Goal: Task Accomplishment & Management: Complete application form

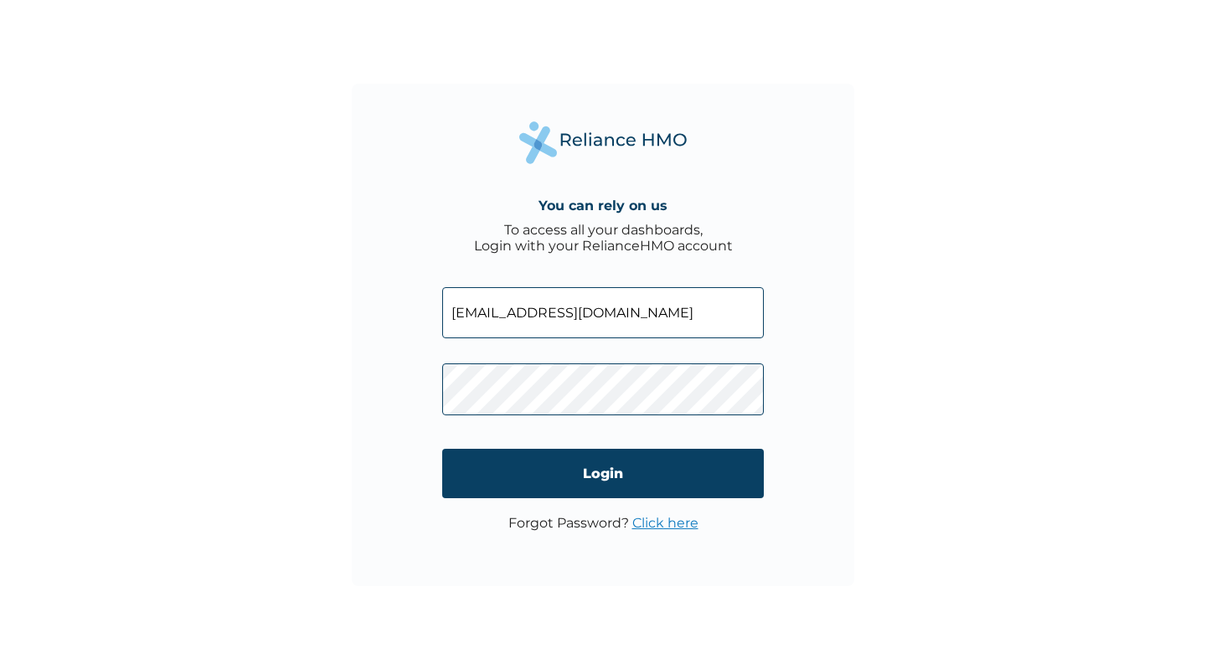
click at [628, 317] on input "[EMAIL_ADDRESS][DOMAIN_NAME]" at bounding box center [603, 312] width 322 height 51
type input "[EMAIL_ADDRESS][DOMAIN_NAME]"
click at [617, 328] on input "[EMAIL_ADDRESS][DOMAIN_NAME]" at bounding box center [603, 312] width 322 height 51
type input "[EMAIL_ADDRESS][DOMAIN_NAME]"
click at [586, 479] on input "Login" at bounding box center [603, 473] width 322 height 49
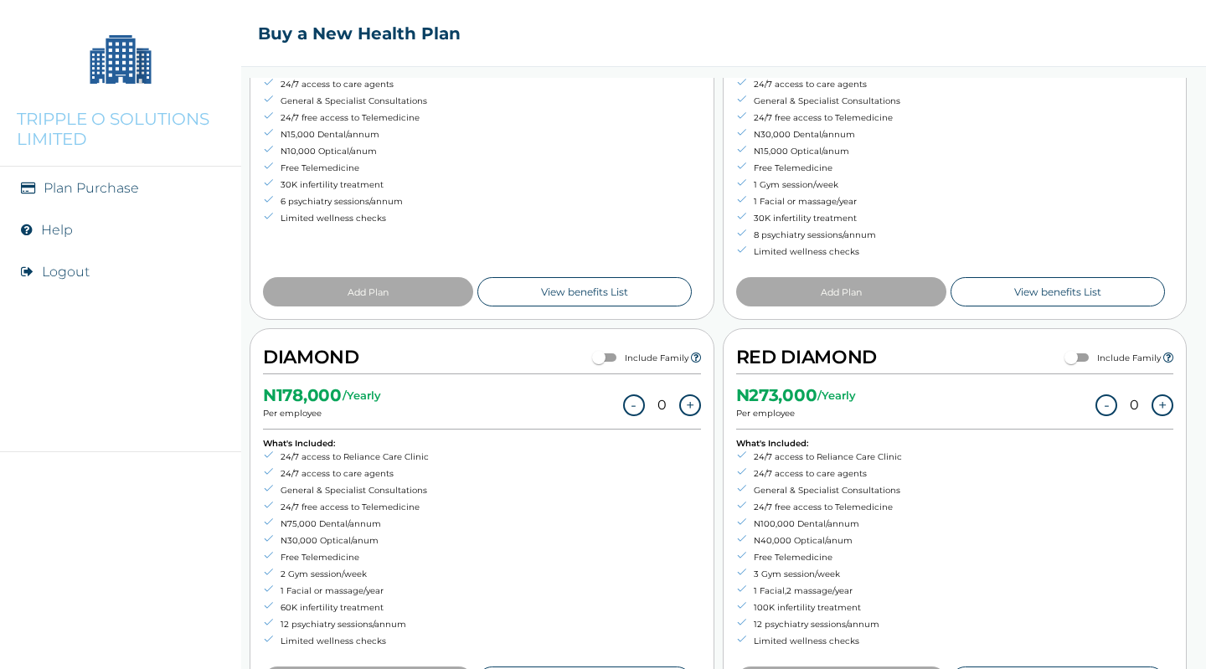
scroll to position [312, 0]
click at [1152, 400] on button "+" at bounding box center [1162, 405] width 22 height 22
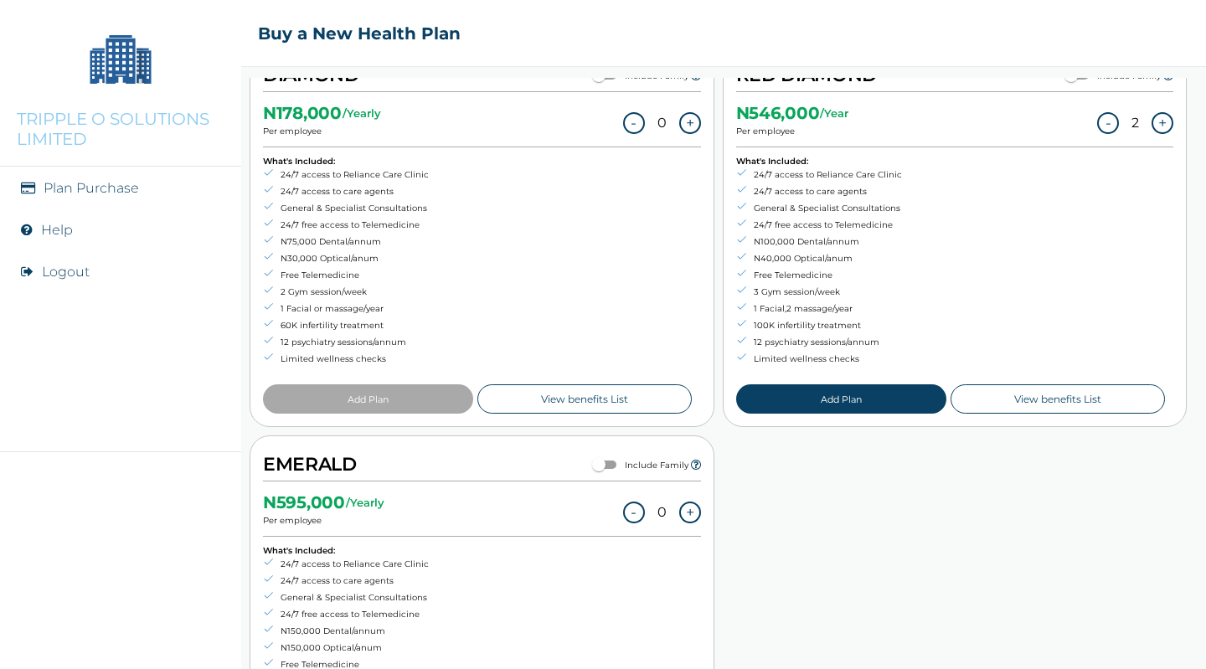
scroll to position [594, 0]
click at [853, 321] on li "100K infertility treatment" at bounding box center [819, 325] width 166 height 17
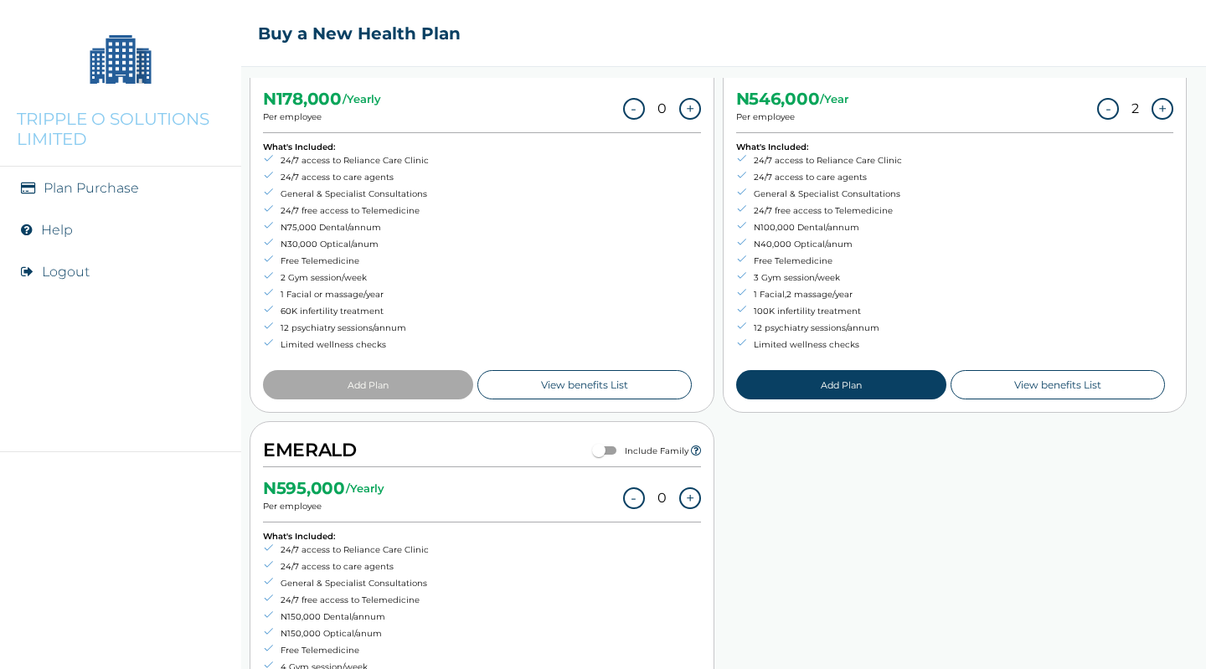
click at [1100, 106] on button "-" at bounding box center [1108, 109] width 22 height 22
click at [1151, 109] on button "+" at bounding box center [1162, 109] width 22 height 22
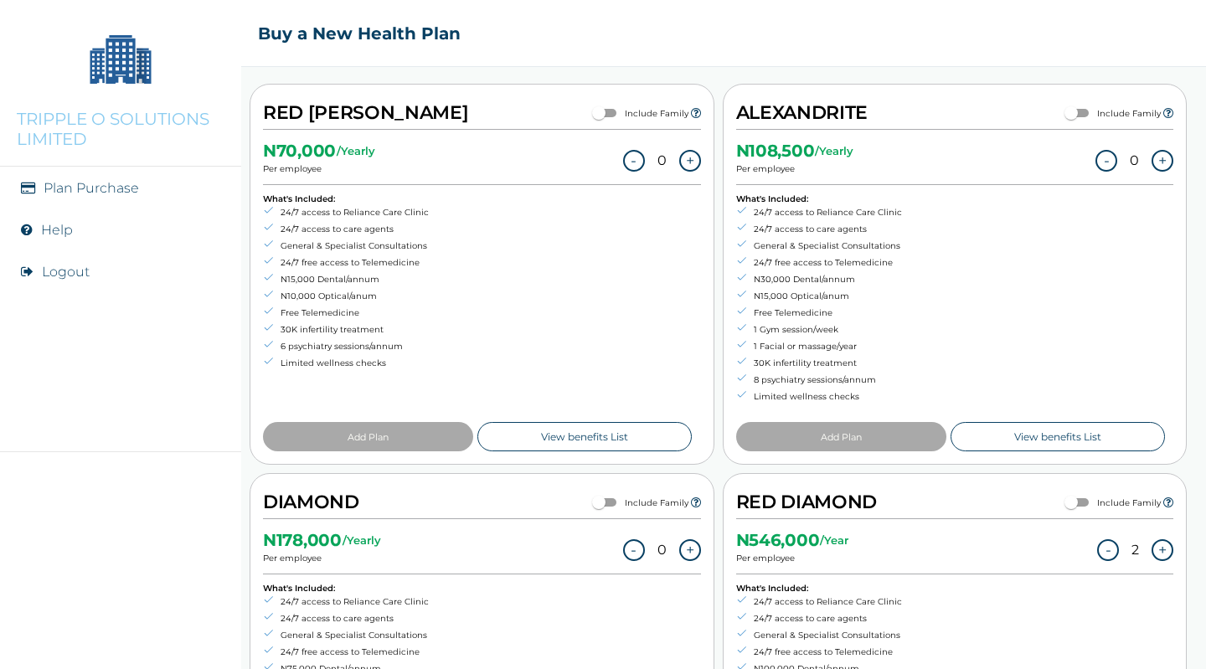
scroll to position [164, 0]
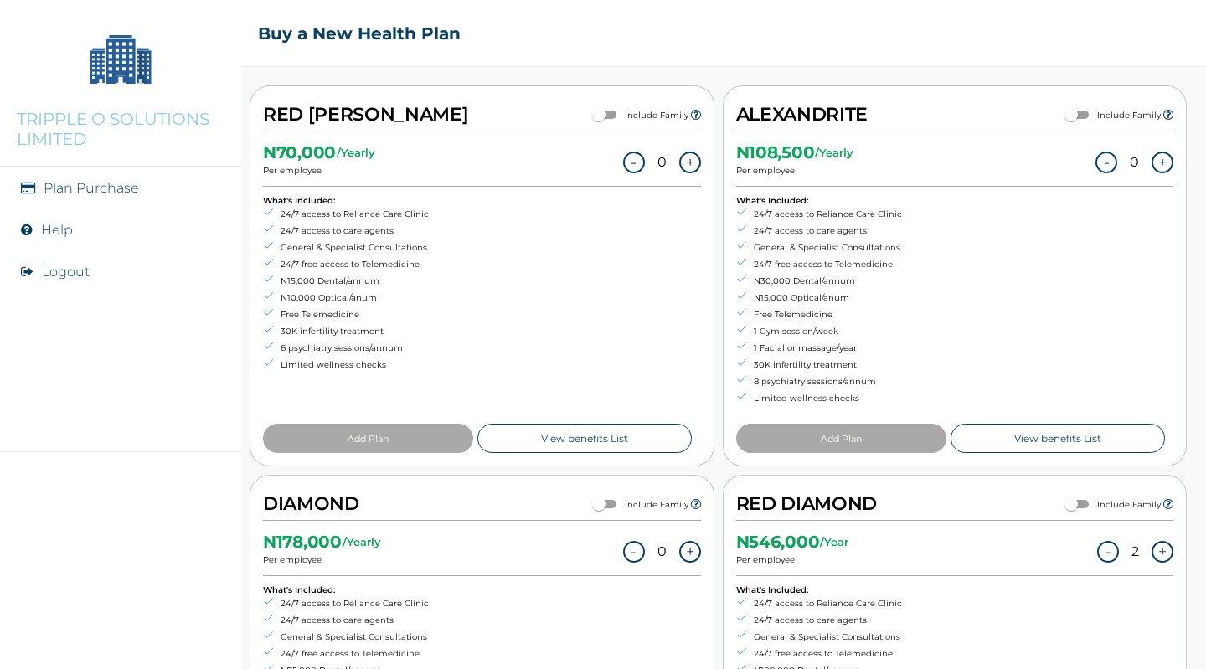
click at [692, 160] on button "+" at bounding box center [690, 163] width 22 height 22
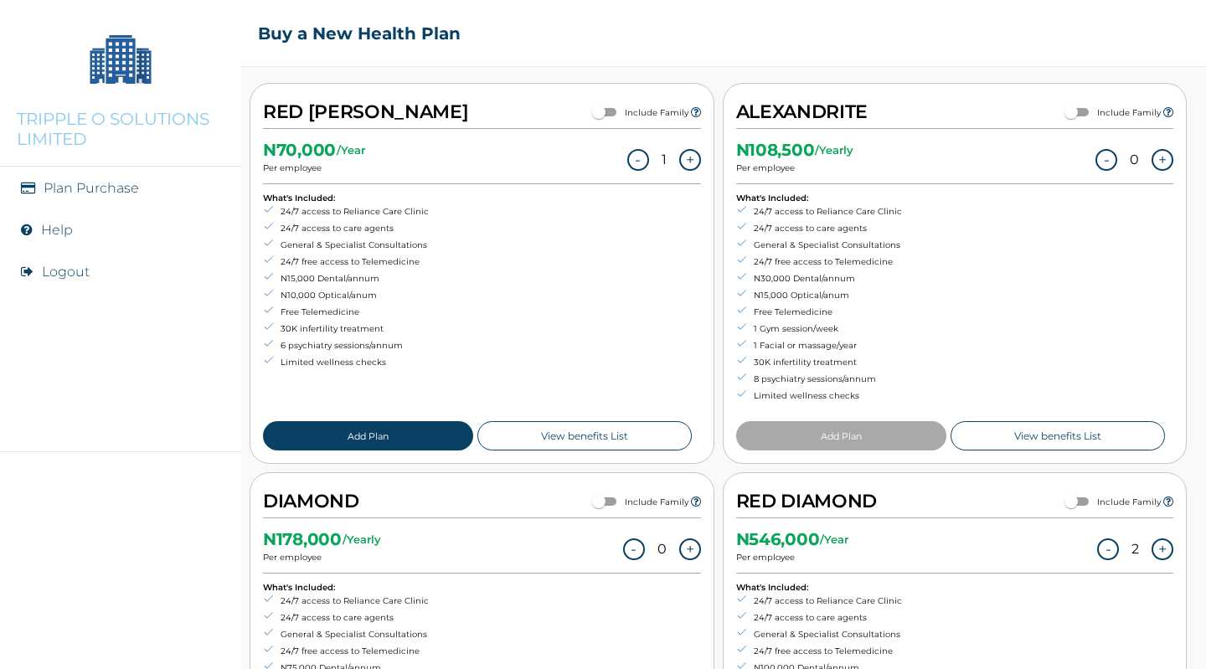
scroll to position [167, 0]
click at [376, 427] on button "Add Plan" at bounding box center [368, 435] width 210 height 29
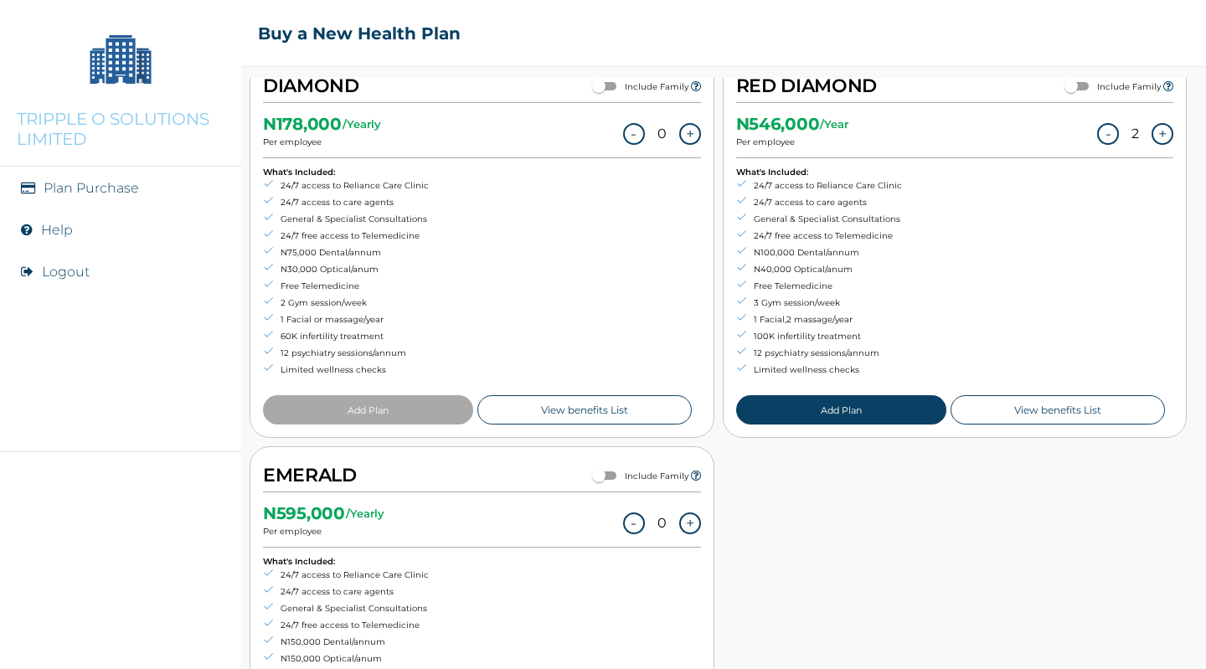
scroll to position [749, 0]
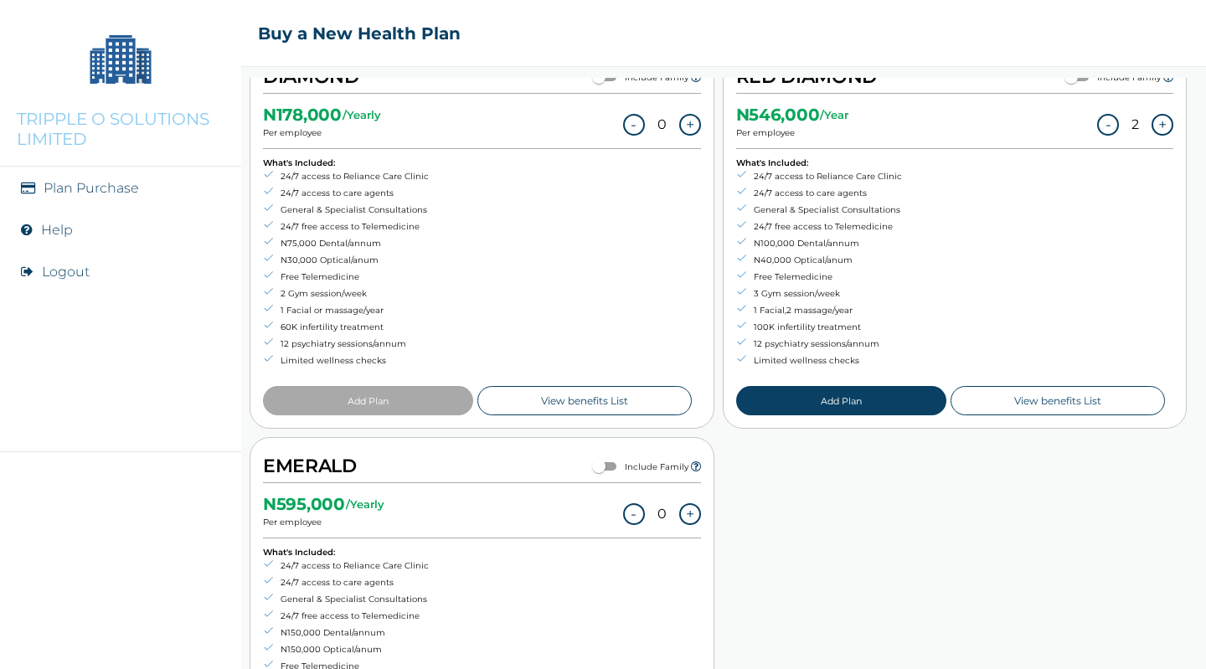
click at [836, 397] on button "Add Plan" at bounding box center [841, 400] width 210 height 29
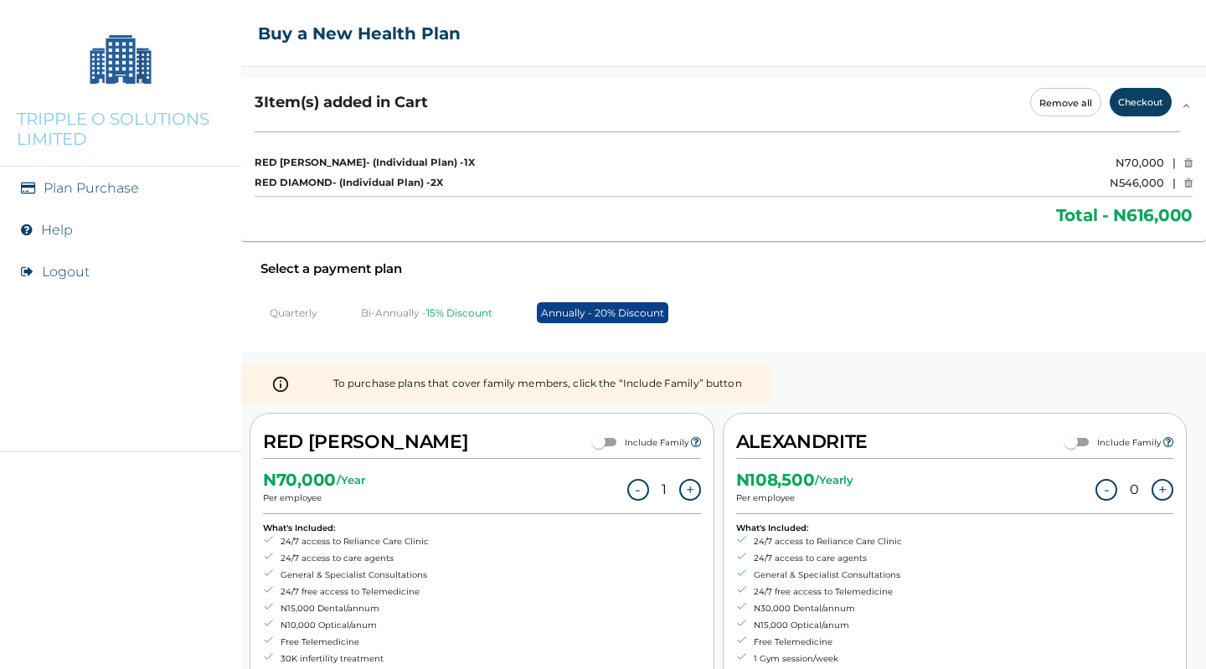
scroll to position [0, 0]
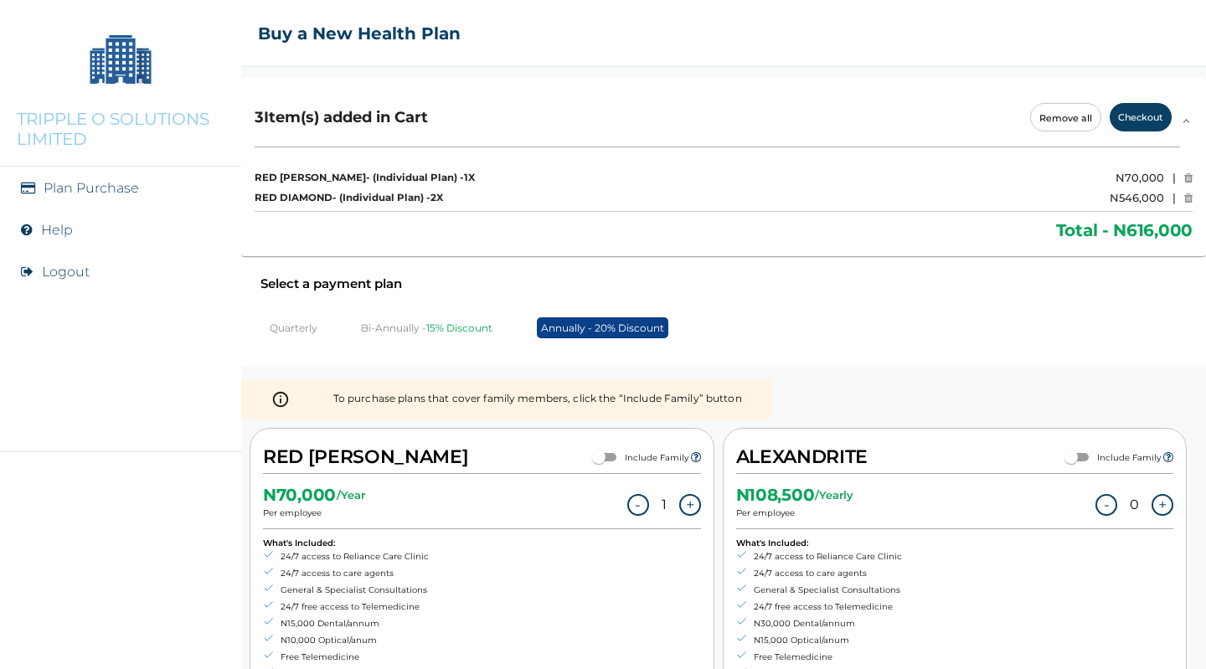
click at [1130, 116] on button "Checkout" at bounding box center [1141, 117] width 62 height 28
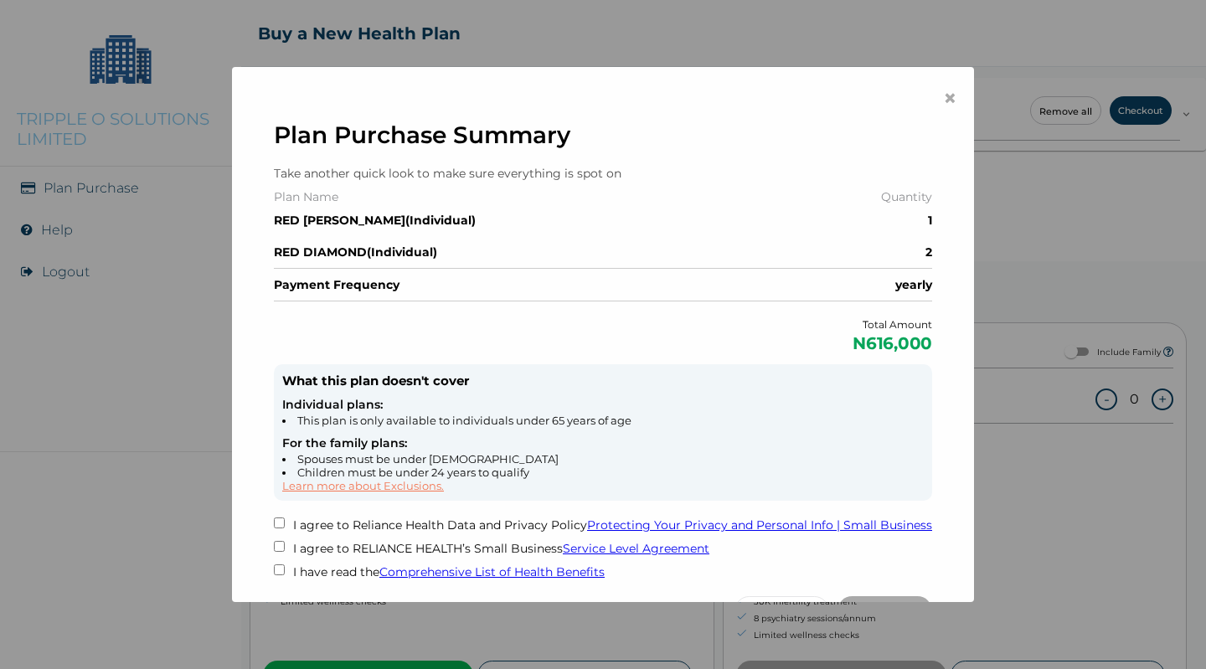
click at [274, 520] on input "checkbox" at bounding box center [279, 523] width 11 height 11
checkbox input "true"
click at [274, 541] on input "checkbox" at bounding box center [279, 546] width 11 height 11
checkbox input "true"
click at [274, 565] on input "checkbox" at bounding box center [279, 569] width 11 height 11
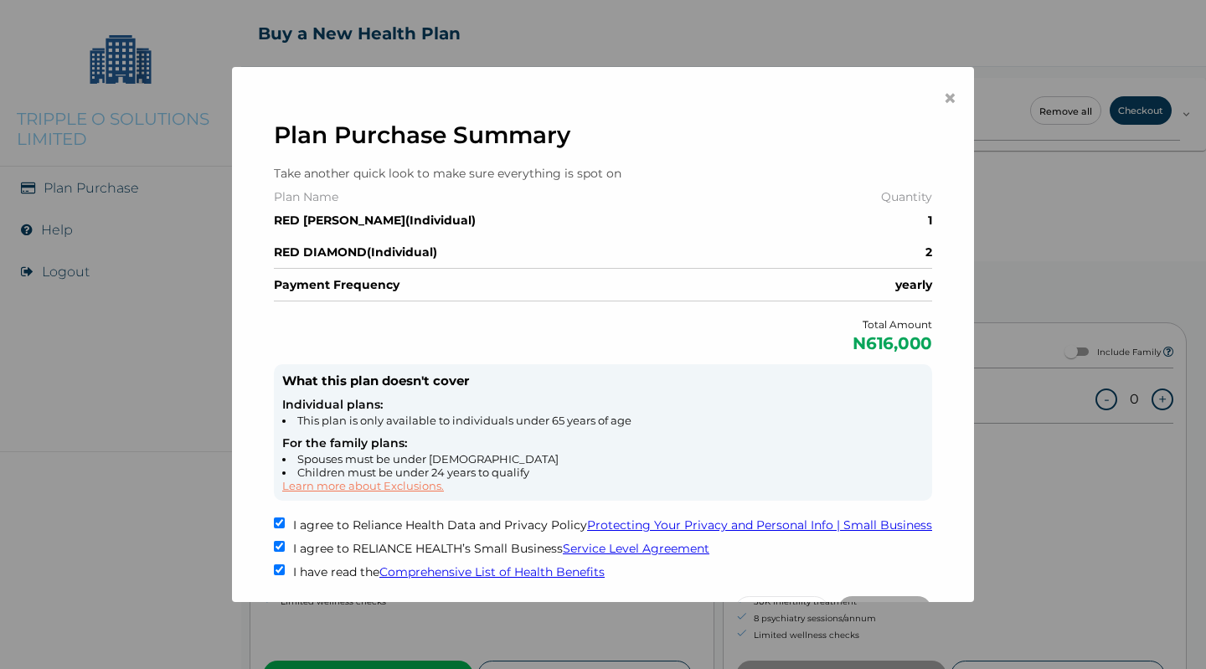
checkbox input "true"
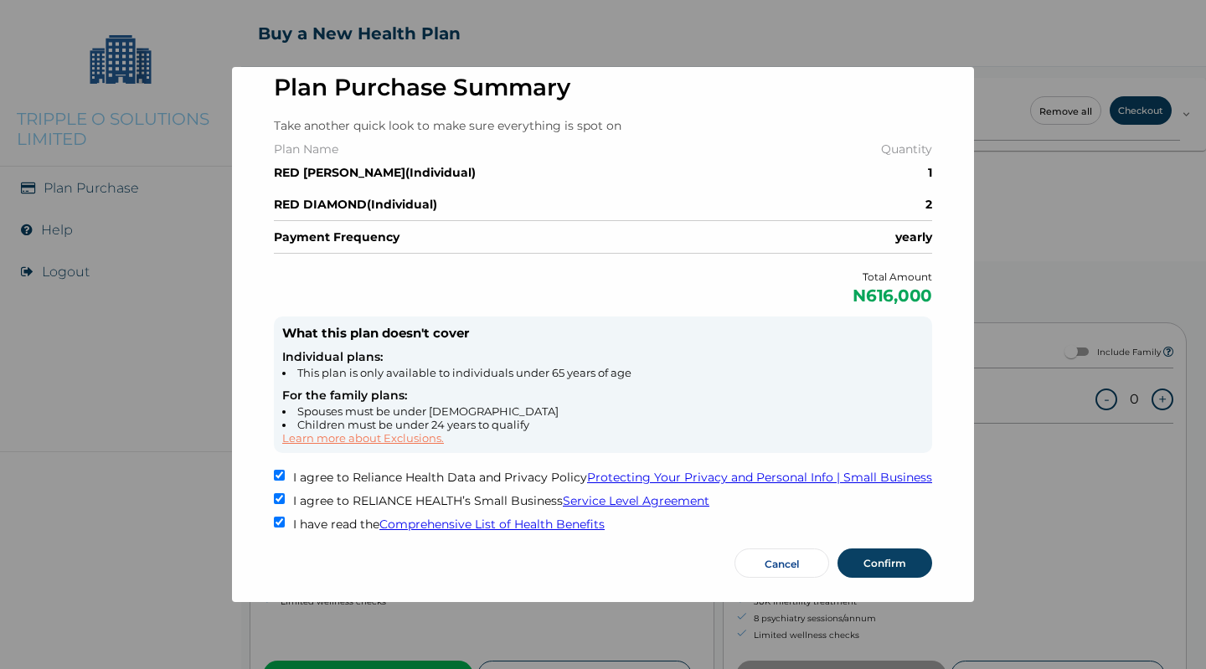
click at [867, 552] on button "Confirm" at bounding box center [884, 562] width 95 height 29
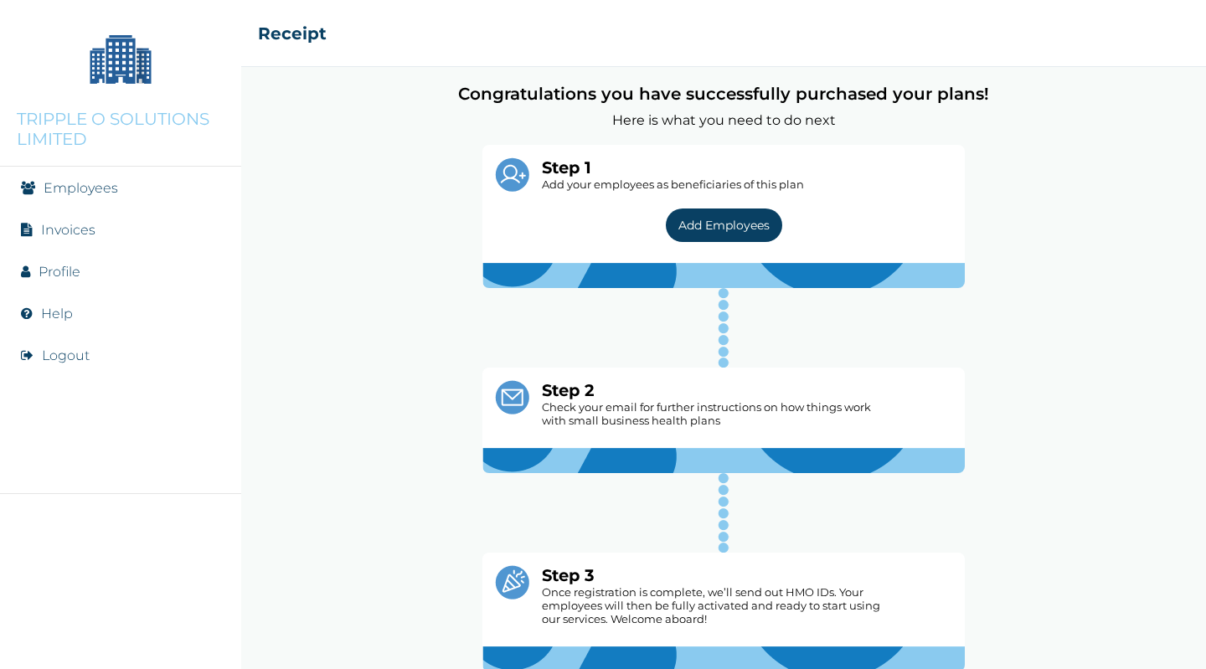
click at [741, 224] on button "Add Employees" at bounding box center [724, 225] width 116 height 33
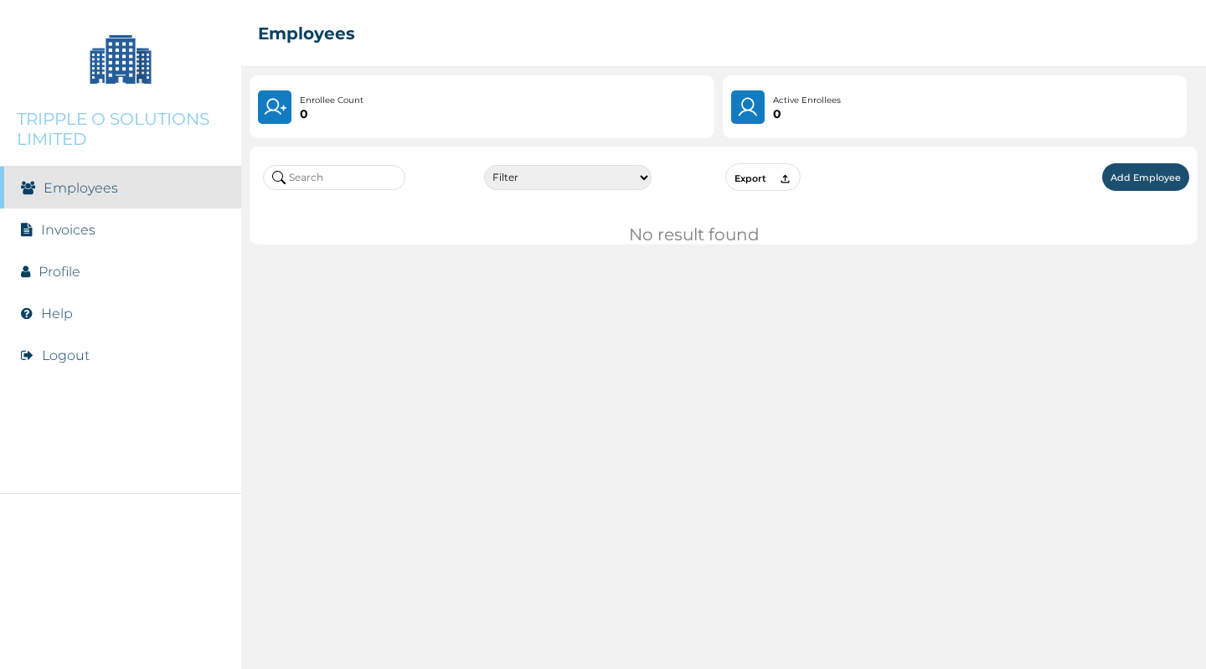
click at [1132, 174] on button "Add Employee" at bounding box center [1145, 177] width 87 height 28
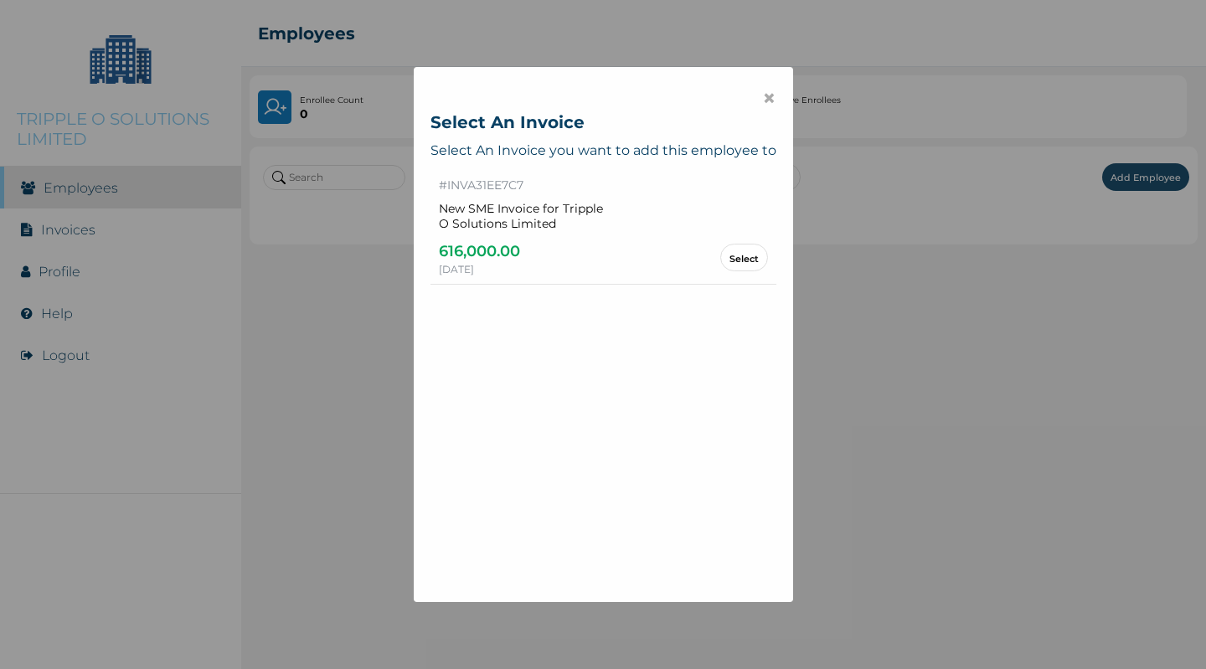
click at [736, 261] on button "Select" at bounding box center [744, 258] width 48 height 28
click at [747, 266] on button "Select" at bounding box center [744, 258] width 48 height 28
click at [743, 260] on link "Select" at bounding box center [743, 257] width 29 height 9
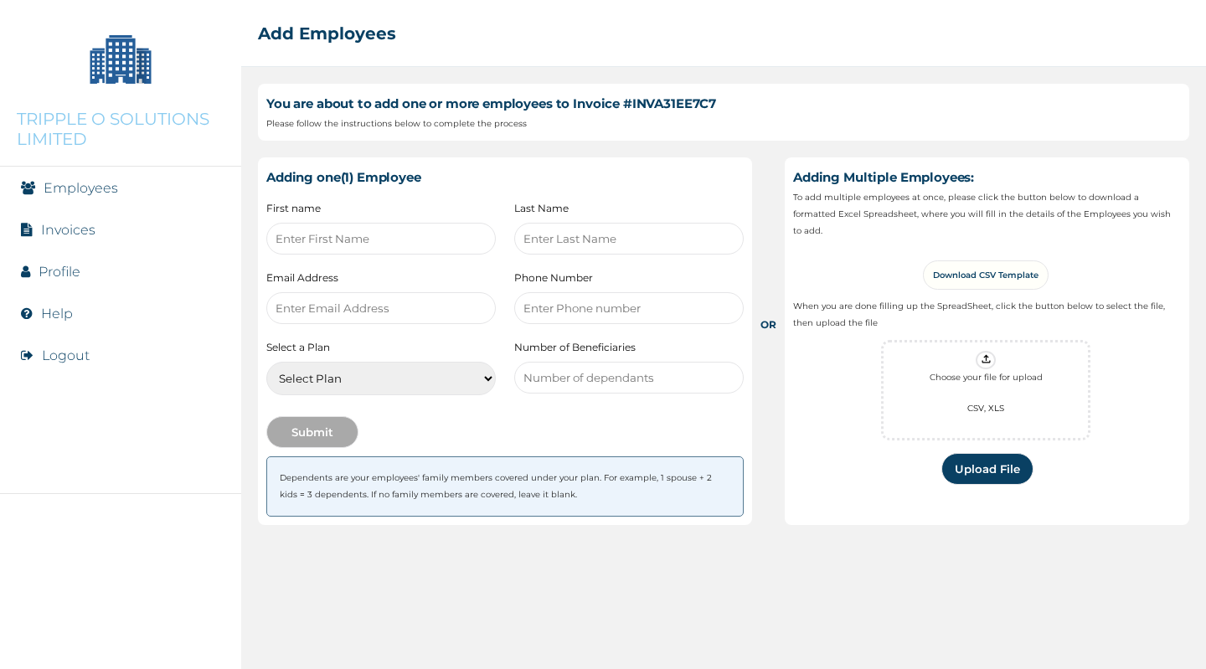
click at [395, 239] on input "text" at bounding box center [380, 239] width 229 height 32
type input "Adedeji"
click at [530, 230] on input "text" at bounding box center [628, 239] width 229 height 32
type input "[PERSON_NAME]"
click at [415, 296] on input "email" at bounding box center [380, 308] width 229 height 32
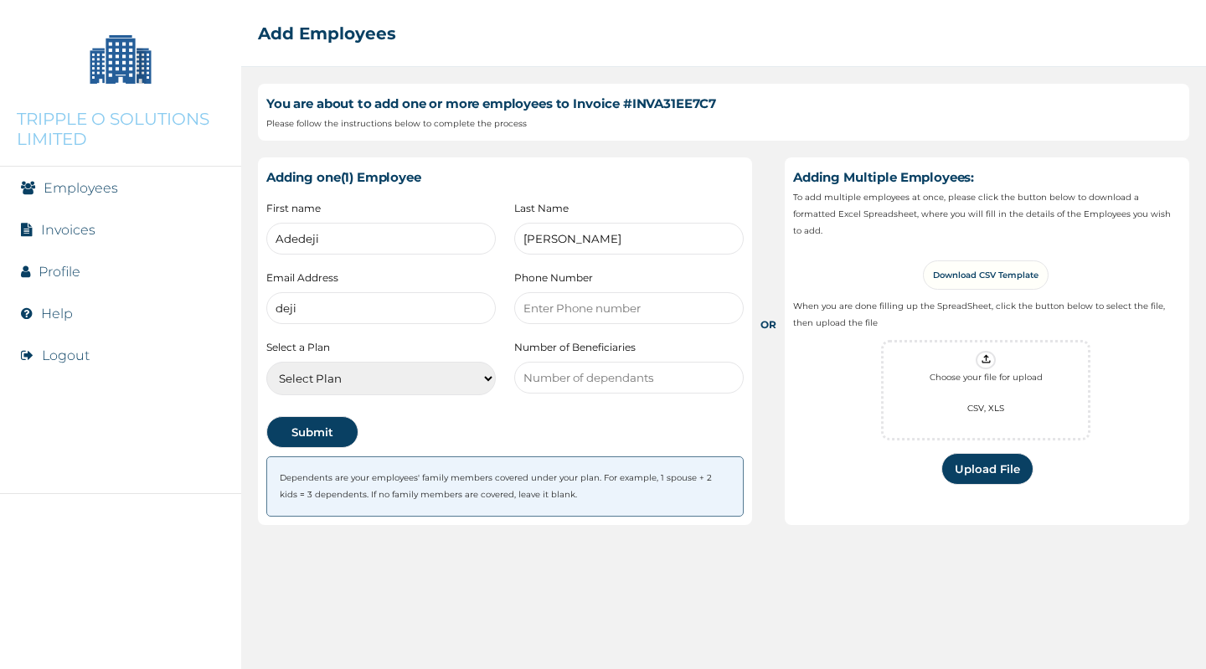
type input "dejibus@gmail.com"
type input "08060121769"
drag, startPoint x: 544, startPoint y: 384, endPoint x: 725, endPoint y: 372, distance: 181.3
click at [725, 372] on input "number" at bounding box center [628, 378] width 229 height 32
click at [725, 372] on input "1" at bounding box center [628, 378] width 229 height 32
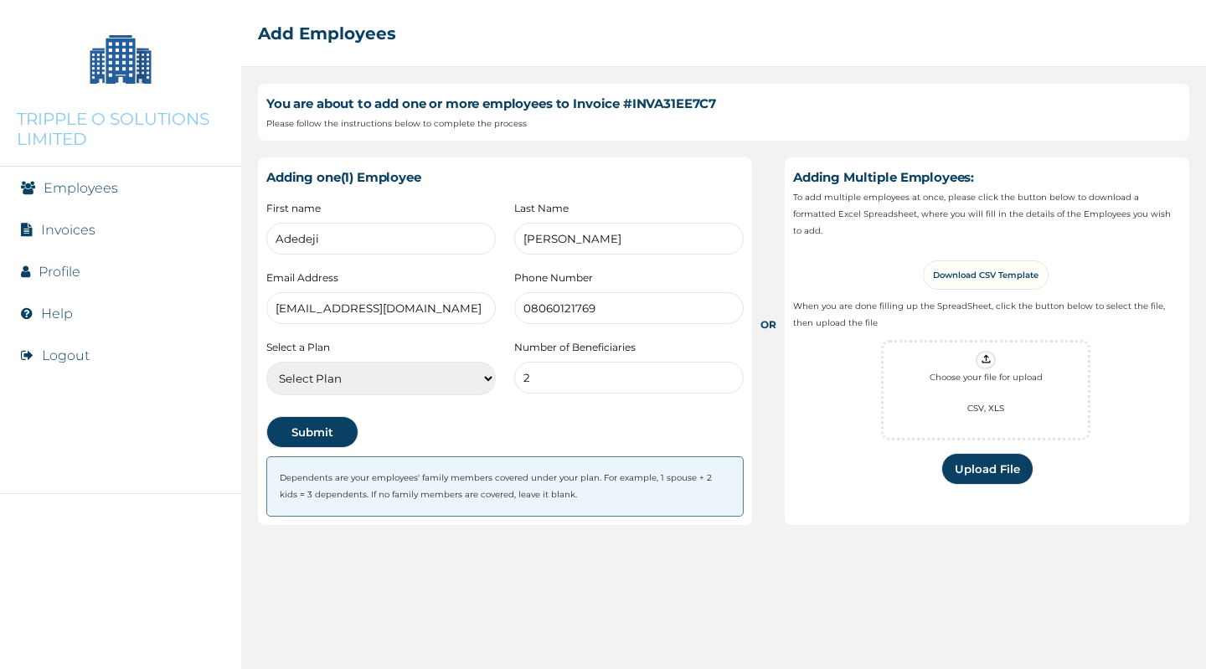
click at [725, 372] on input "2" at bounding box center [628, 378] width 229 height 32
click at [725, 381] on input "1" at bounding box center [628, 378] width 229 height 32
type input "0"
click at [725, 381] on input "0" at bounding box center [628, 378] width 229 height 32
click at [461, 374] on select "Select Plan RED BERYL-SME-Ind RED DIAMOND-SME-Ind" at bounding box center [380, 378] width 229 height 33
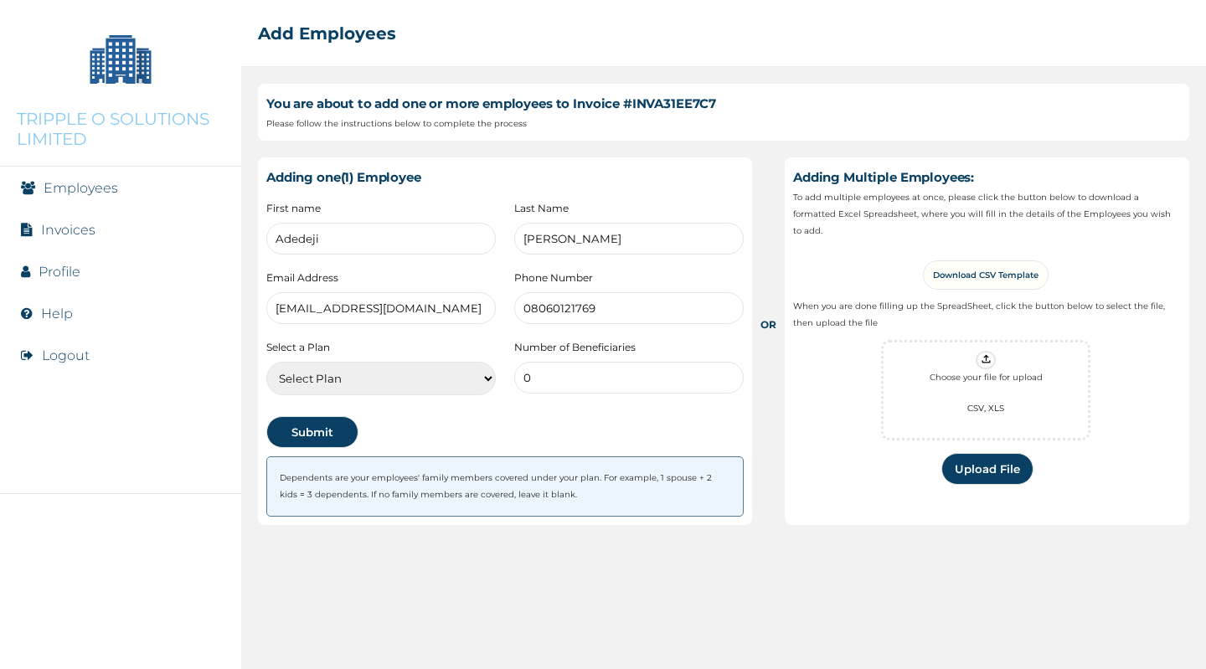
select select "23308"
click at [266, 362] on select "Select Plan RED BERYL-SME-Ind RED DIAMOND-SME-Ind" at bounding box center [380, 378] width 229 height 33
click at [327, 423] on button "Submit" at bounding box center [312, 432] width 92 height 32
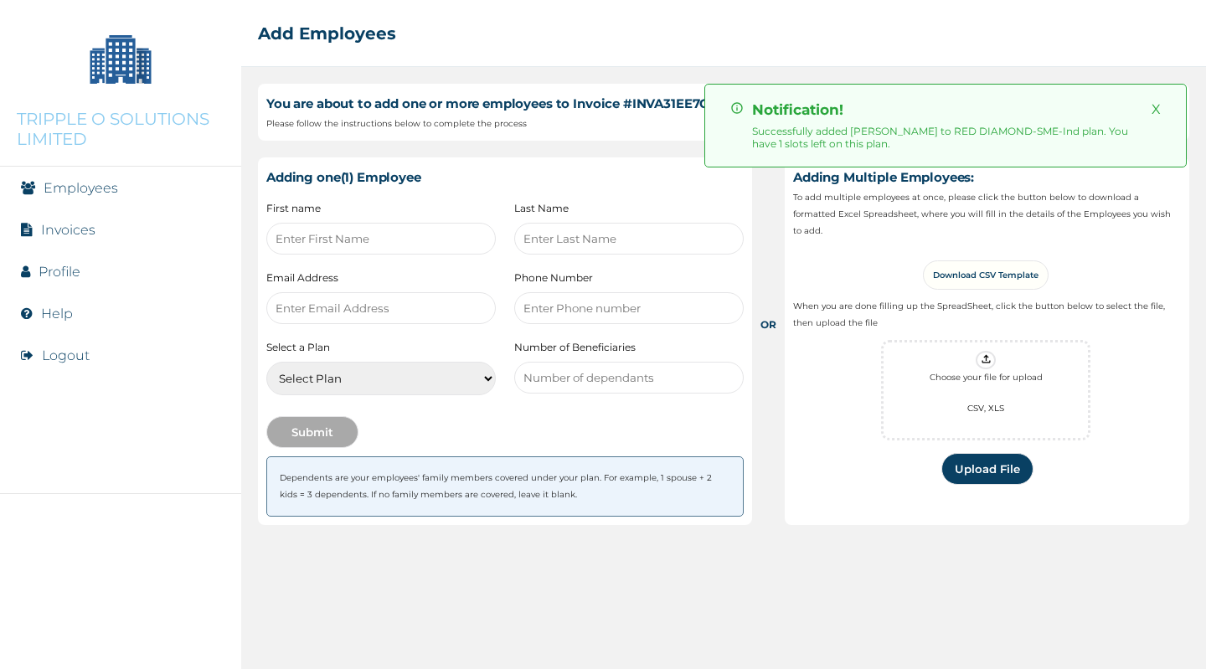
click at [410, 248] on input "text" at bounding box center [380, 239] width 229 height 32
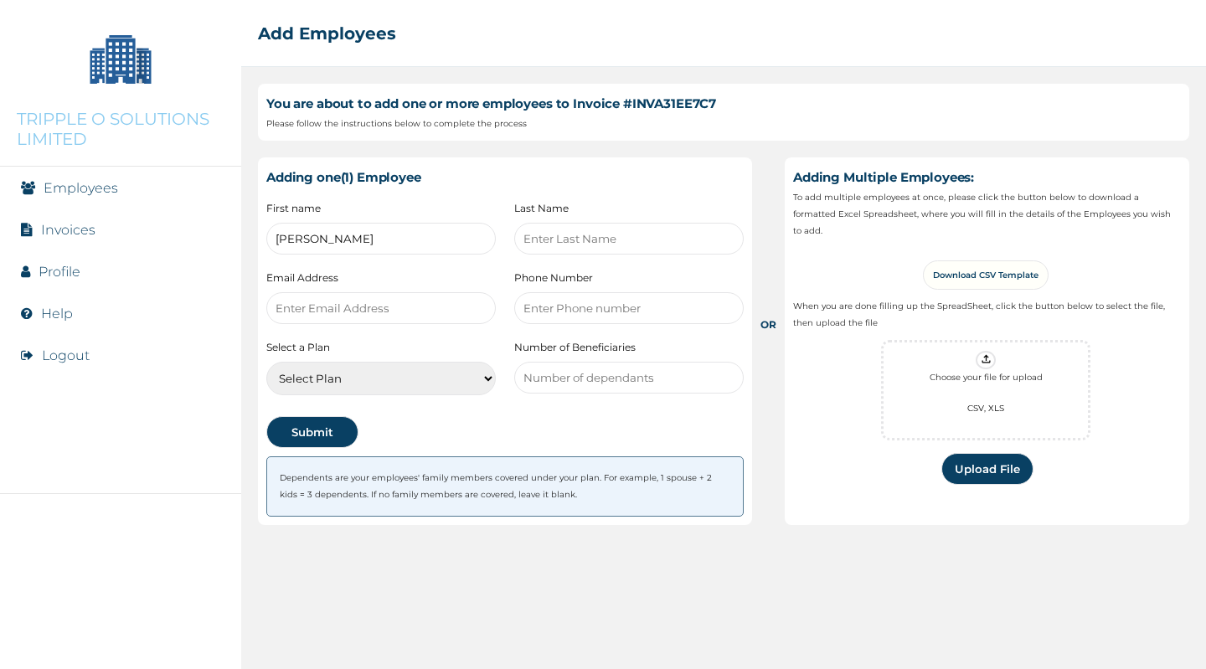
type input "Peter"
click at [538, 234] on input "text" at bounding box center [628, 239] width 229 height 32
type input "Ihesie"
click at [402, 301] on input "email" at bounding box center [380, 308] width 229 height 32
click at [389, 304] on input "email" at bounding box center [380, 308] width 229 height 32
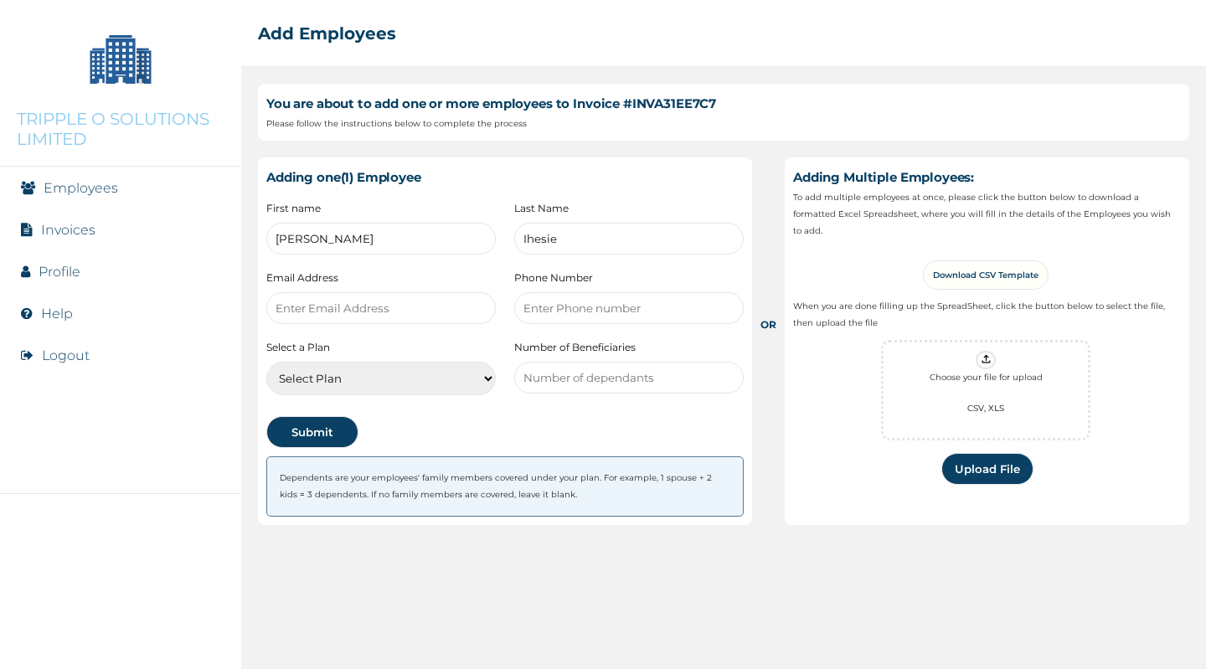
click at [376, 303] on input "email" at bounding box center [380, 308] width 229 height 32
click at [390, 301] on input "email" at bounding box center [380, 308] width 229 height 32
paste input "ihesiepeter@gmail.com"
type input "ihesiepeter@gmail.com"
click at [542, 305] on input "number" at bounding box center [628, 308] width 229 height 32
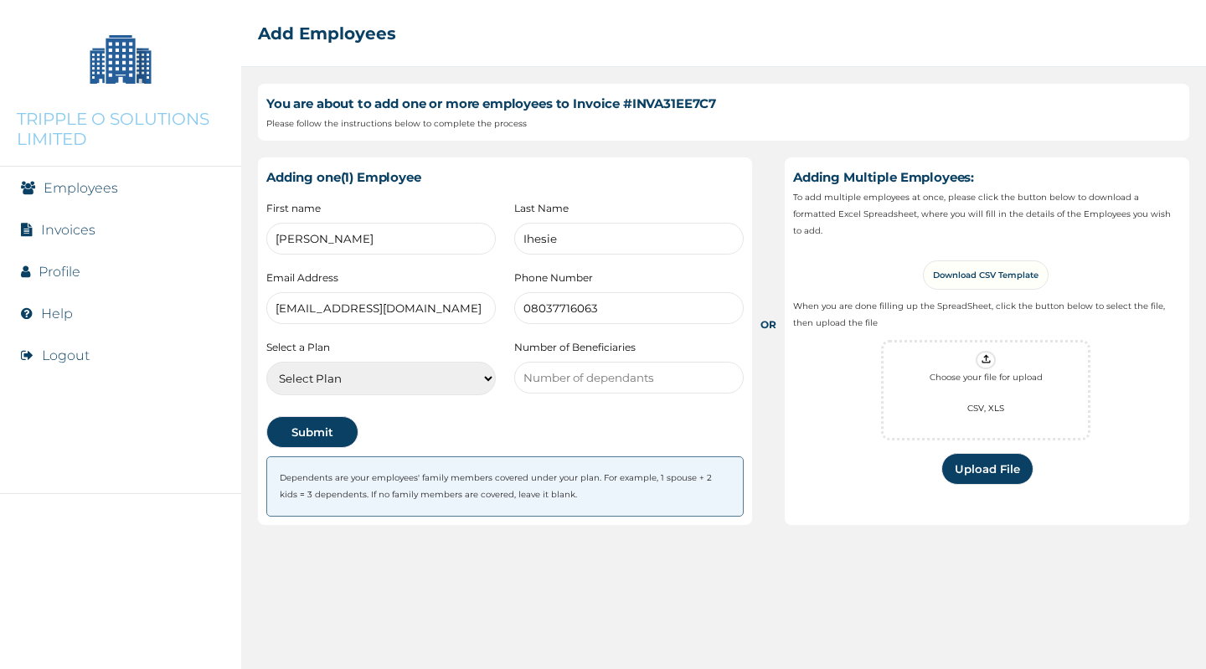
type input "08037716063"
click at [474, 367] on select "Select Plan RED BERYL-SME-Ind RED DIAMOND-SME-Ind" at bounding box center [380, 378] width 229 height 33
select select "23308"
click at [266, 362] on select "Select Plan RED BERYL-SME-Ind RED DIAMOND-SME-Ind" at bounding box center [380, 378] width 229 height 33
click at [332, 435] on button "Submit" at bounding box center [312, 432] width 92 height 32
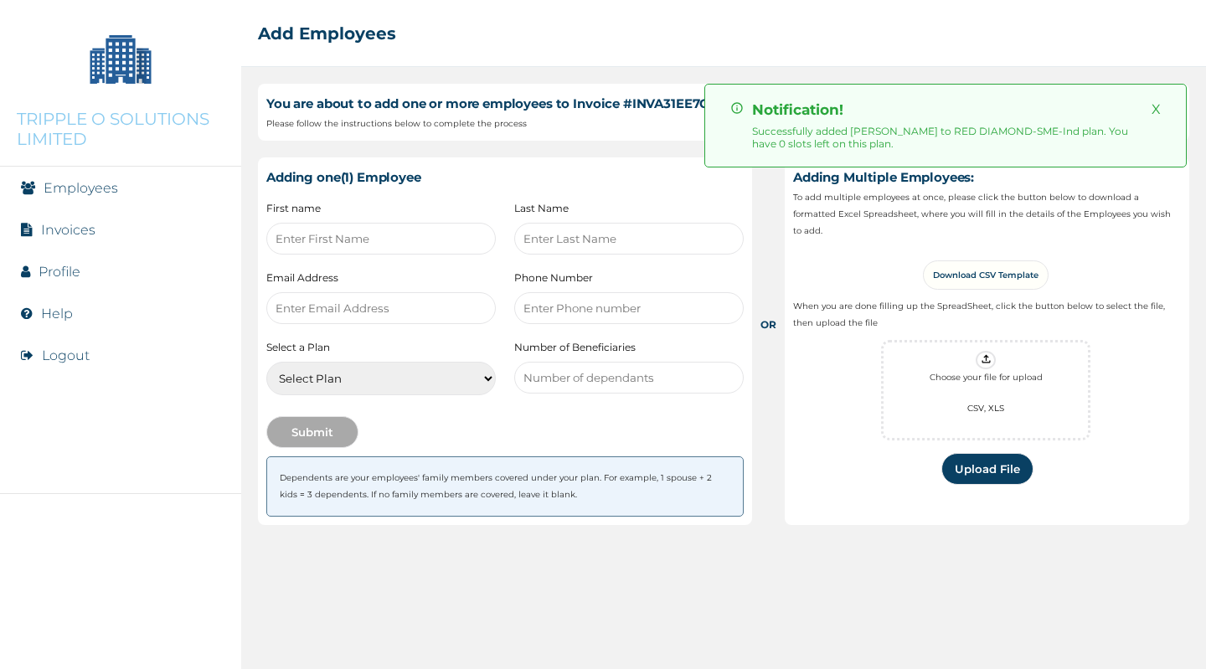
click at [434, 243] on input "text" at bounding box center [380, 239] width 229 height 32
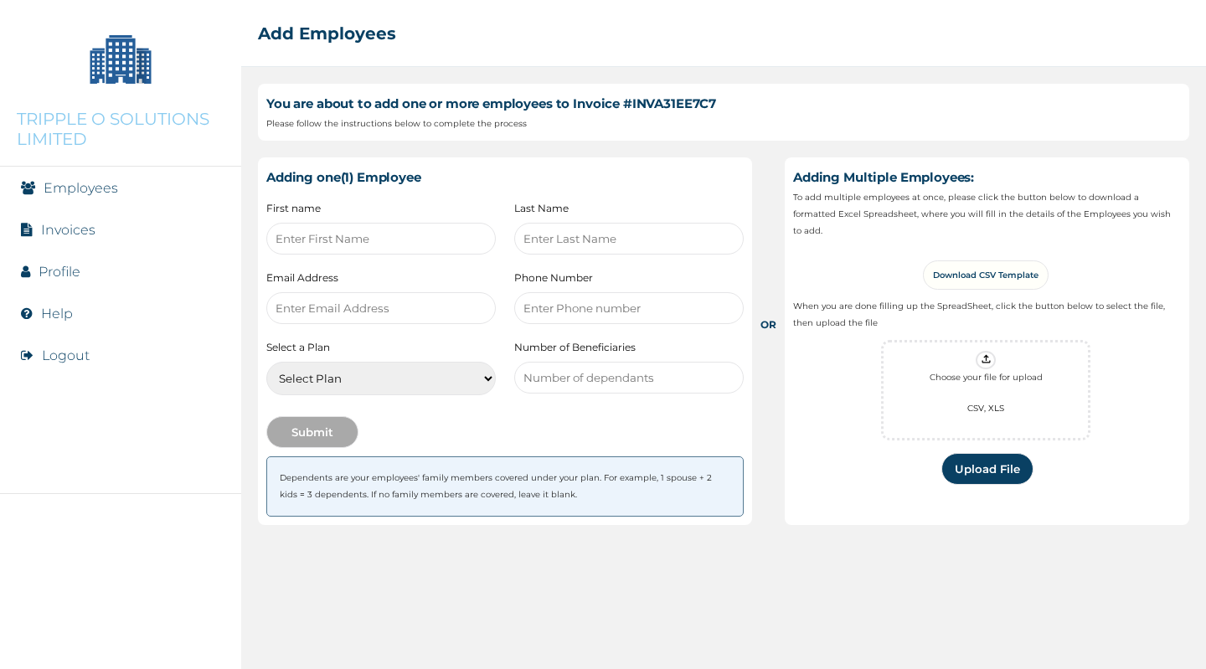
click at [550, 236] on input "text" at bounding box center [628, 239] width 229 height 32
type input "Salami"
click at [379, 239] on input "text" at bounding box center [380, 239] width 229 height 32
click at [299, 303] on input "email" at bounding box center [380, 308] width 229 height 32
click at [317, 235] on input "text" at bounding box center [380, 239] width 229 height 32
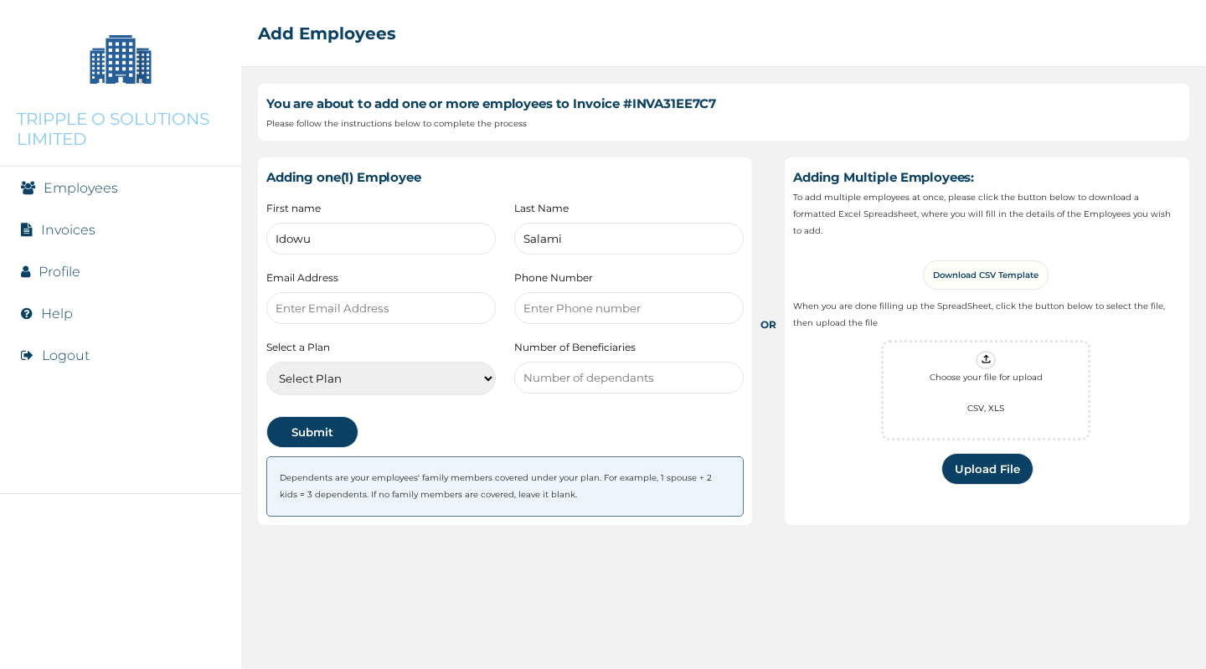
type input "Idowu"
click at [336, 309] on input "email" at bounding box center [380, 308] width 229 height 32
type input "s"
type input "mosessalami44@gmail.com"
click at [539, 313] on input "number" at bounding box center [628, 308] width 229 height 32
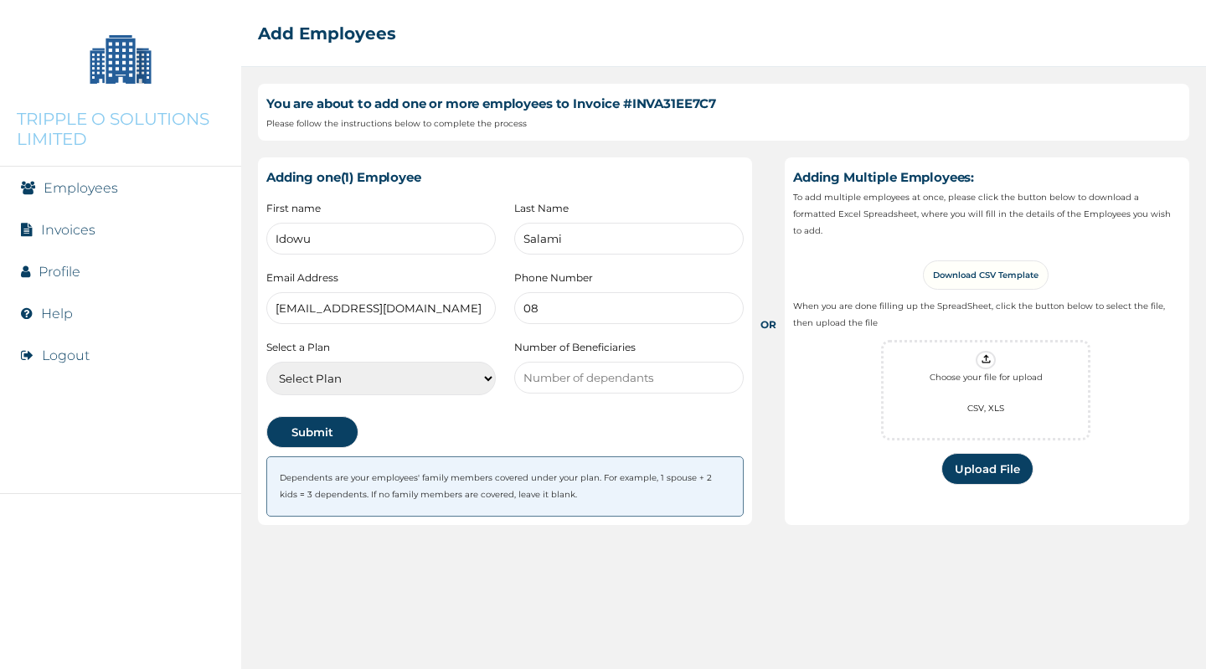
type input "0"
type input "09053578728"
click at [457, 365] on select "Select Plan RED BERYL-SME-Ind RED DIAMOND-SME-Ind" at bounding box center [380, 378] width 229 height 33
select select "23307"
click at [266, 362] on select "Select Plan RED BERYL-SME-Ind RED DIAMOND-SME-Ind" at bounding box center [380, 378] width 229 height 33
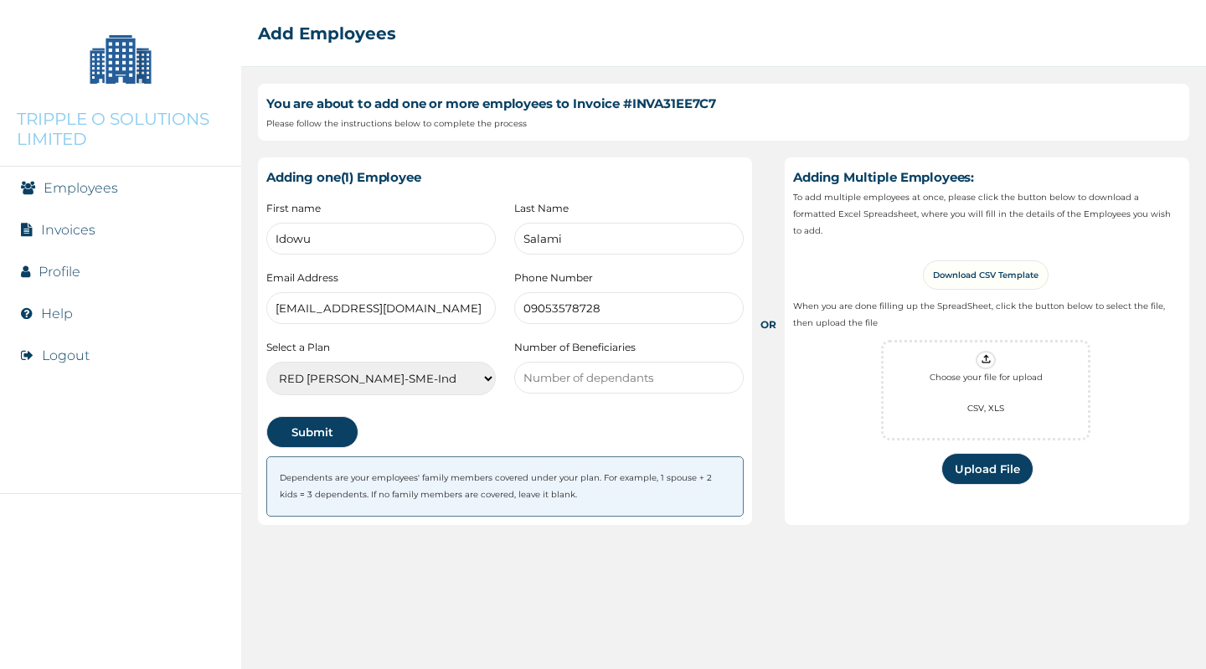
click at [334, 428] on button "Submit" at bounding box center [312, 432] width 92 height 32
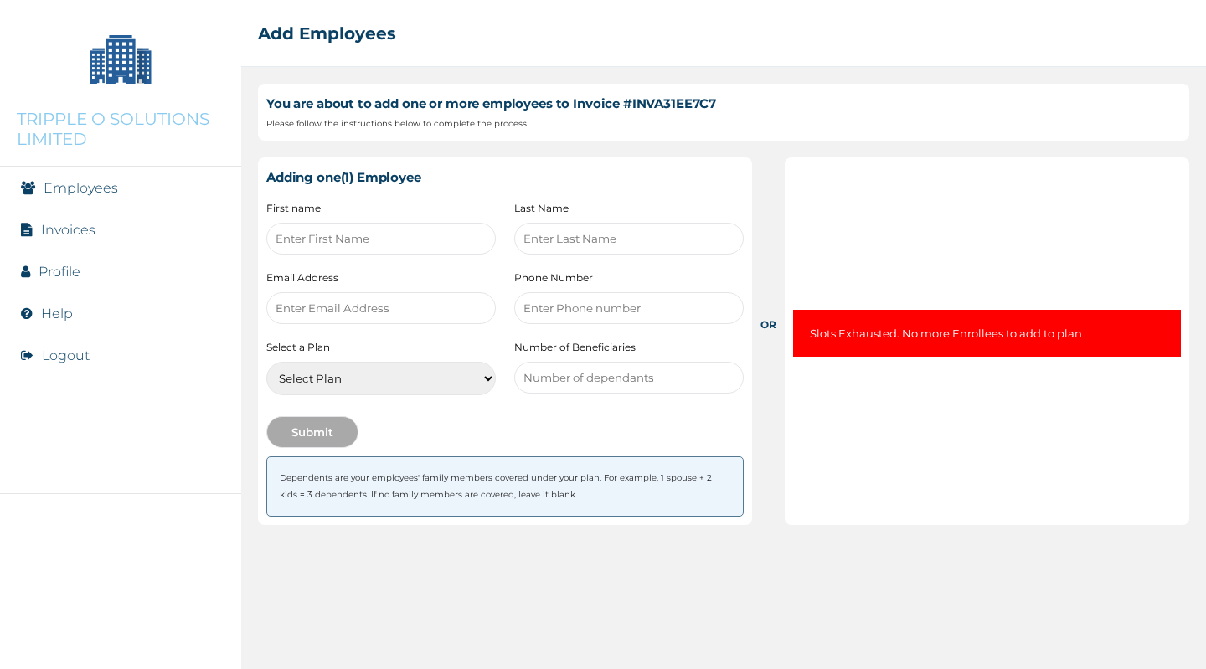
click at [90, 195] on link "Employees" at bounding box center [81, 188] width 75 height 16
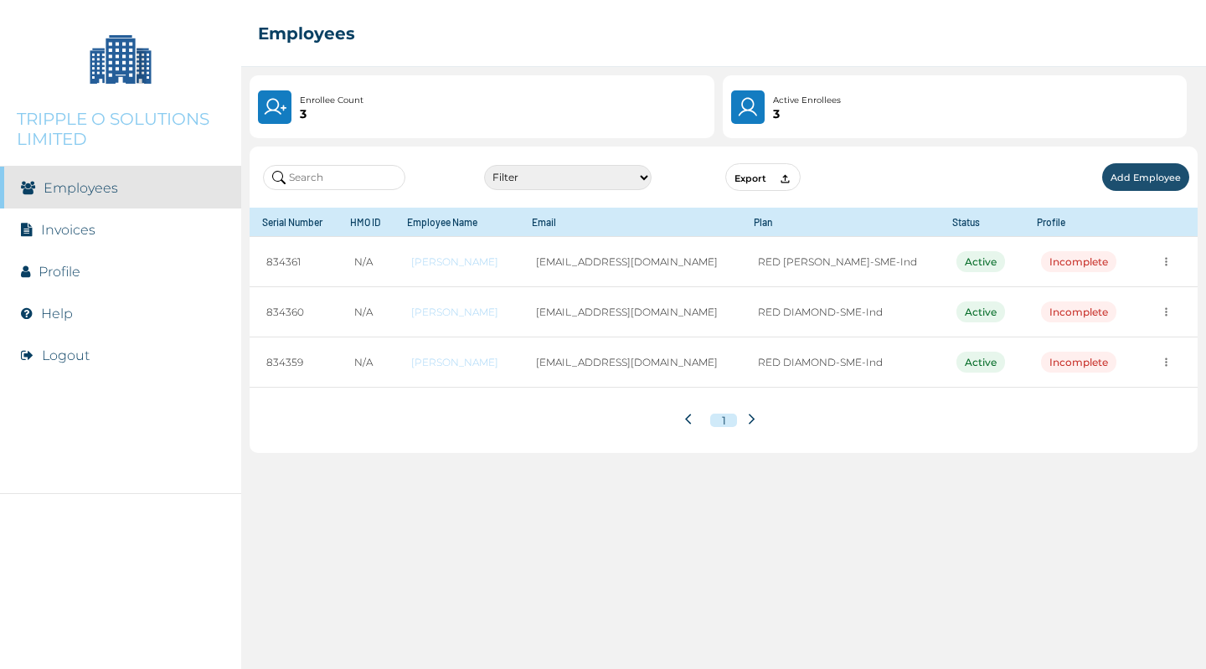
click at [1075, 358] on div "Incomplete" at bounding box center [1078, 362] width 75 height 21
click at [1160, 368] on icon "more" at bounding box center [1166, 362] width 13 height 13
click at [1130, 389] on link "View Employee" at bounding box center [1128, 394] width 67 height 13
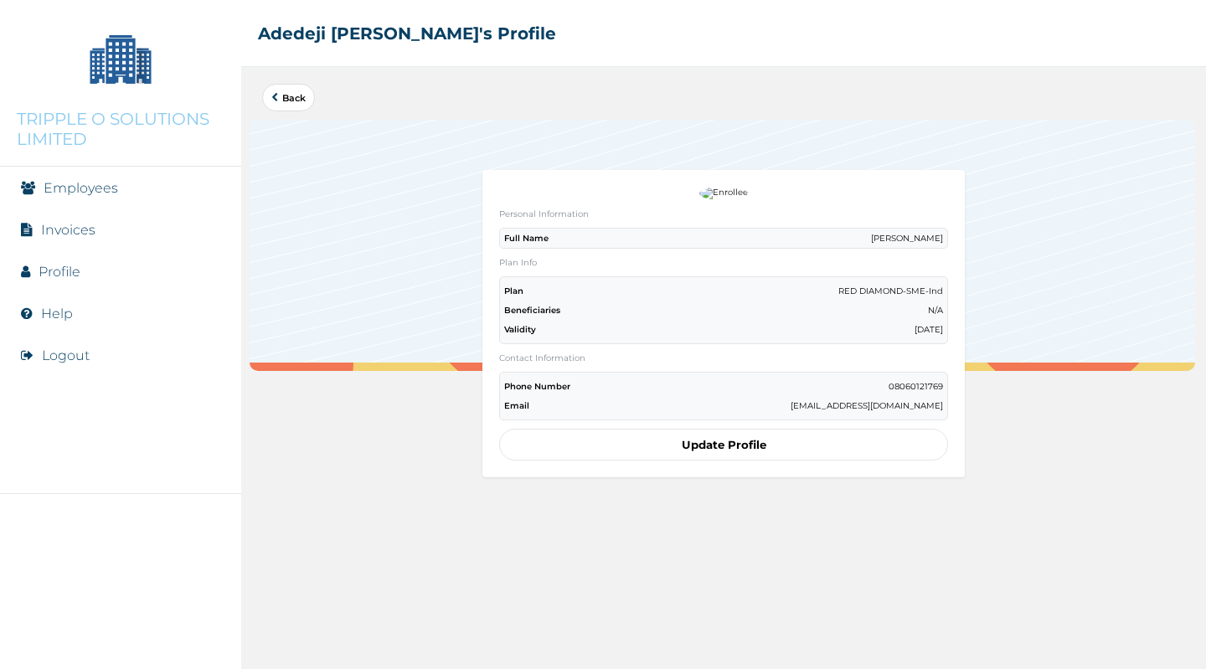
scroll to position [10, 0]
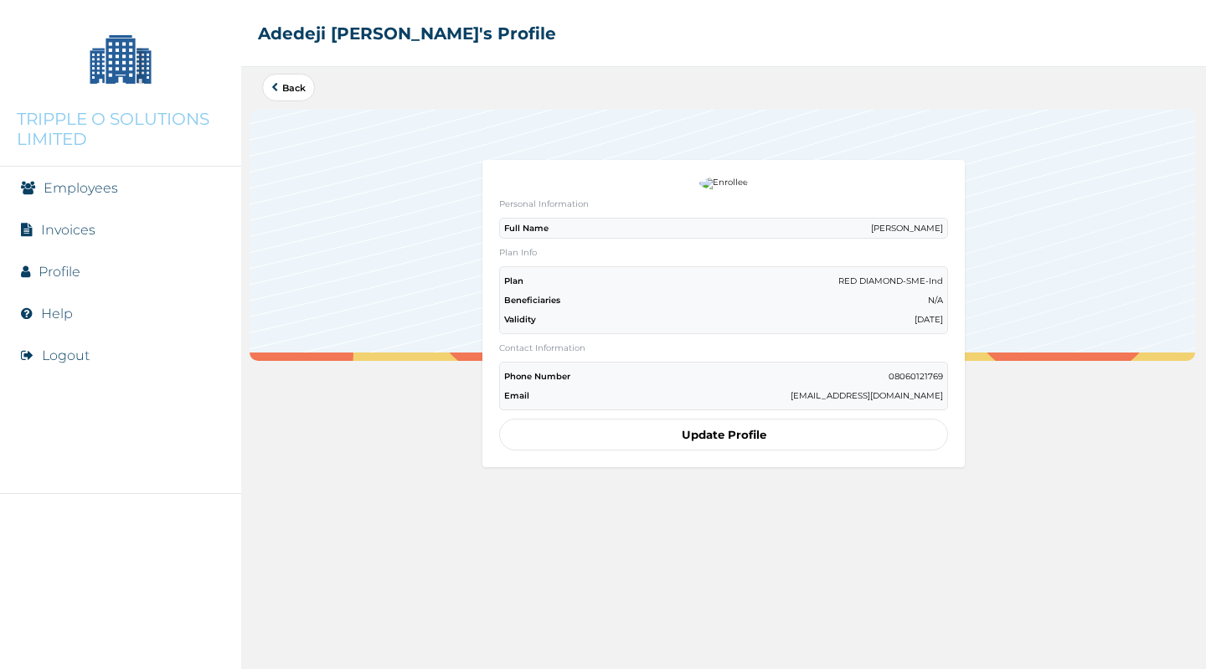
click at [296, 90] on link "Back" at bounding box center [288, 87] width 34 height 9
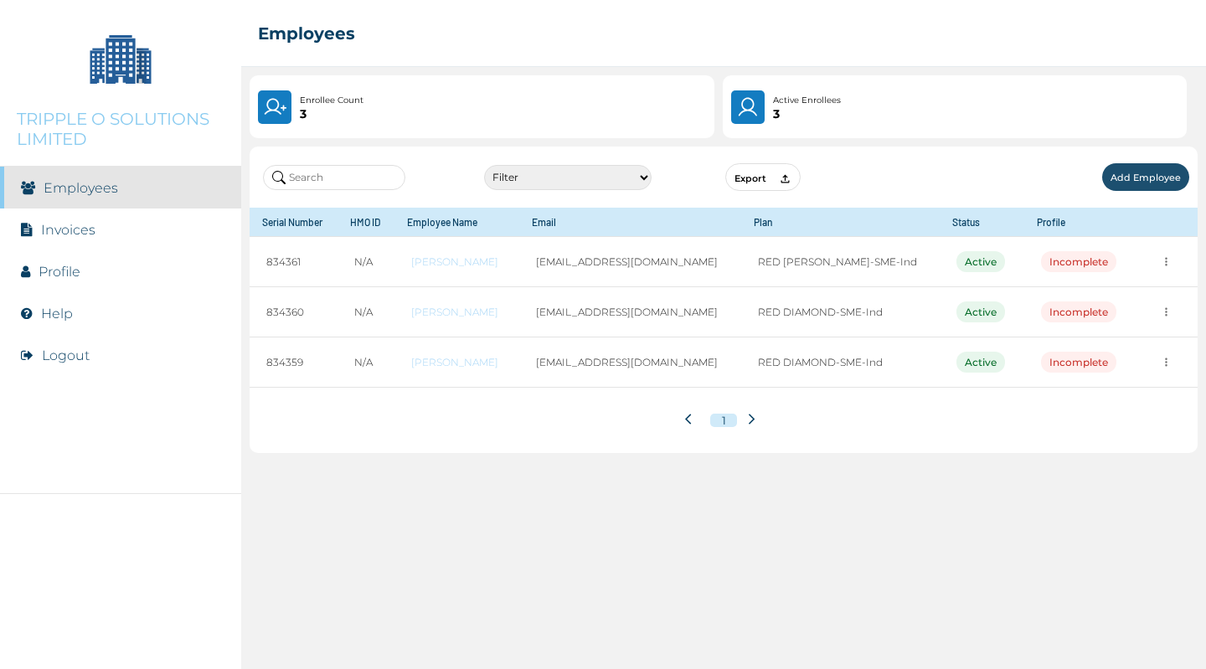
click at [471, 362] on link "Adedeji Opoola" at bounding box center [456, 362] width 90 height 13
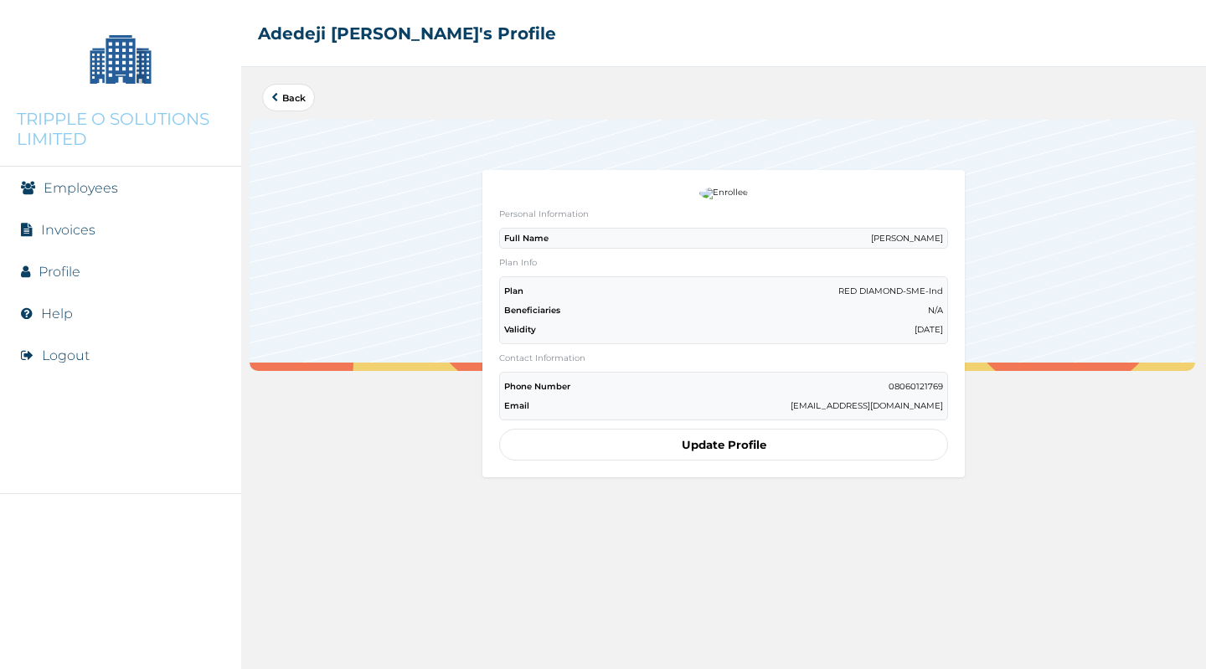
click at [707, 440] on button "Update Profile" at bounding box center [723, 445] width 449 height 32
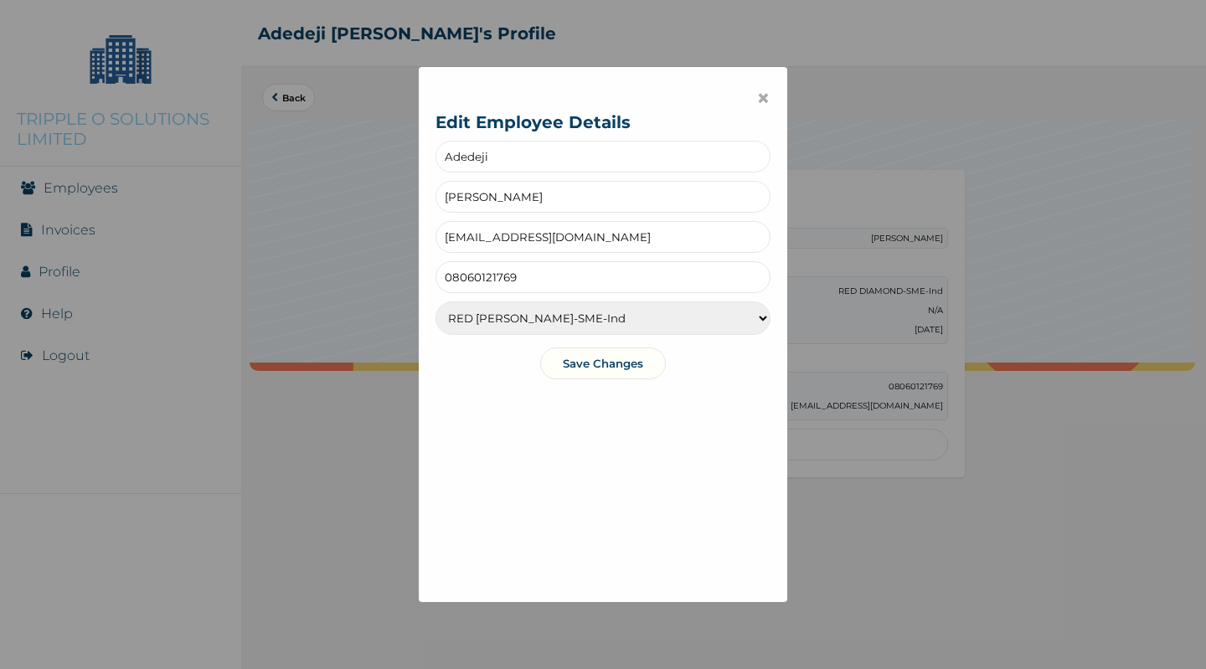
click at [1002, 368] on div "× Edit Employee Details Adedeji Opoola user_b7a55b17@rel.hm 08060121769 RED BER…" at bounding box center [603, 334] width 1206 height 669
click at [756, 99] on span "×" at bounding box center [763, 98] width 14 height 28
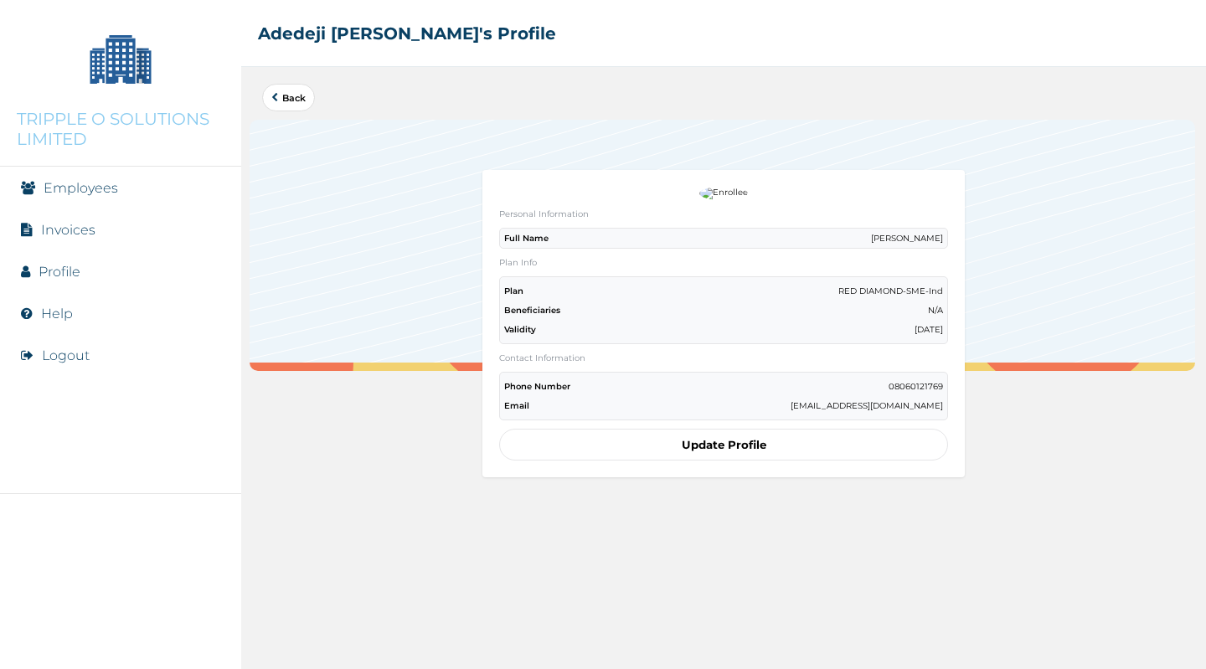
click at [287, 111] on button "Back" at bounding box center [288, 98] width 53 height 28
click at [292, 105] on button "Back" at bounding box center [288, 98] width 53 height 28
click at [285, 108] on button "Back" at bounding box center [288, 98] width 53 height 28
click at [291, 100] on link "Back" at bounding box center [288, 97] width 34 height 9
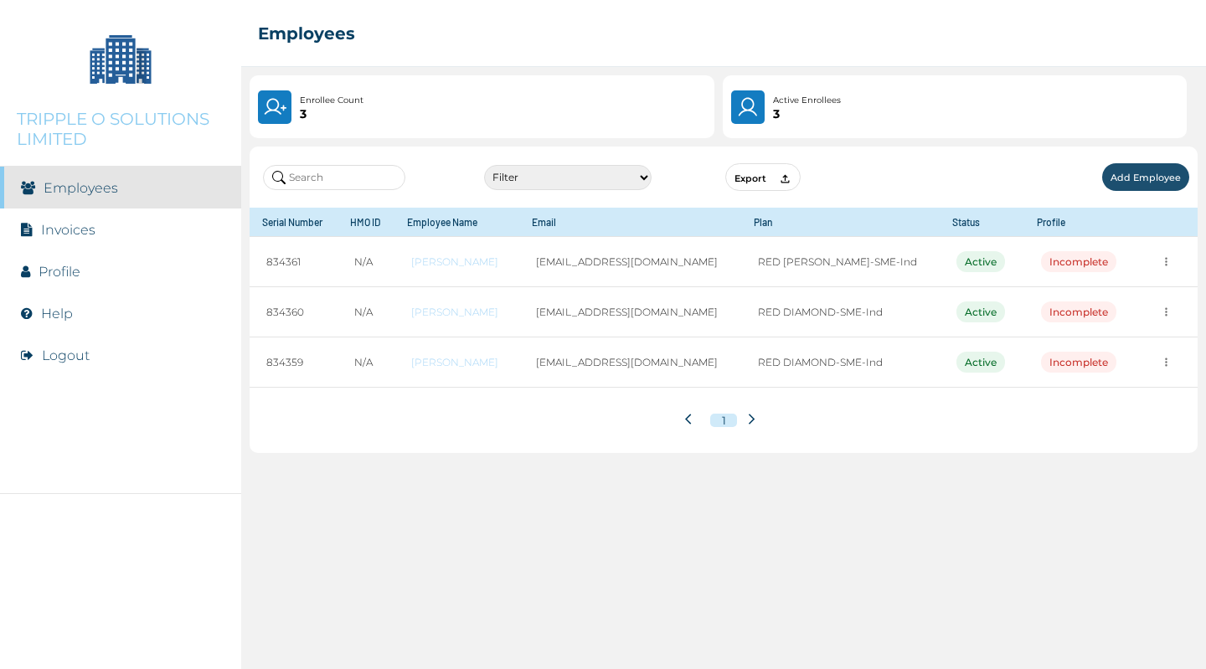
click at [85, 233] on link "Invoices" at bounding box center [68, 230] width 54 height 16
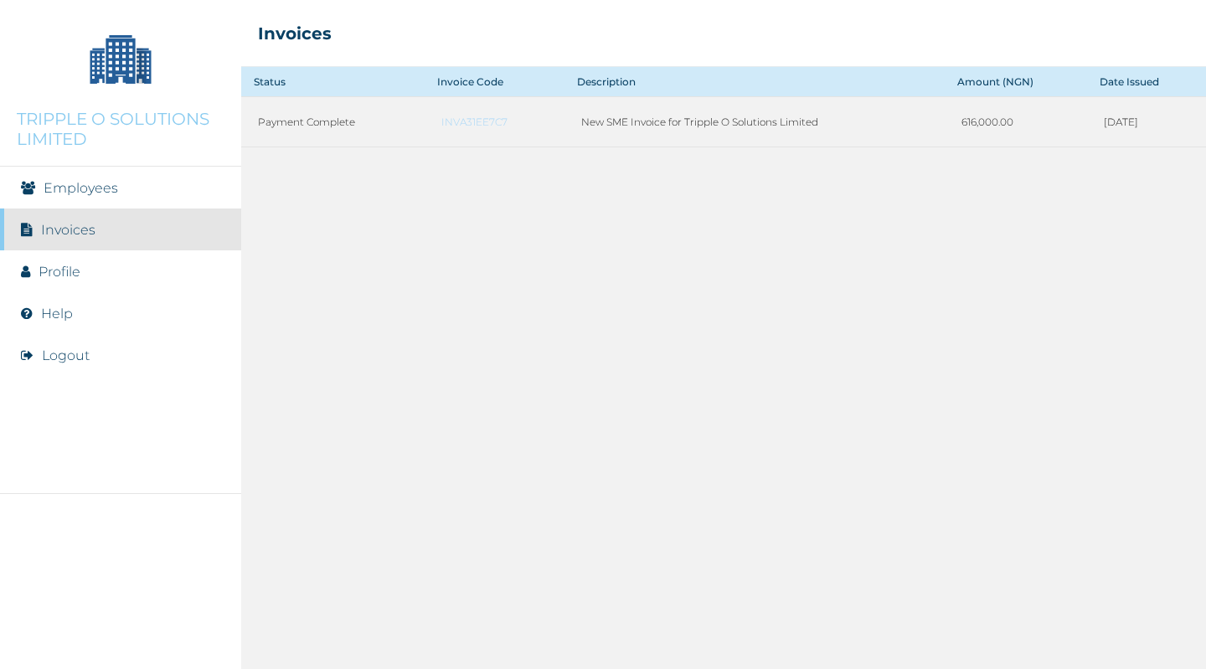
click at [64, 272] on link "Profile" at bounding box center [60, 272] width 42 height 16
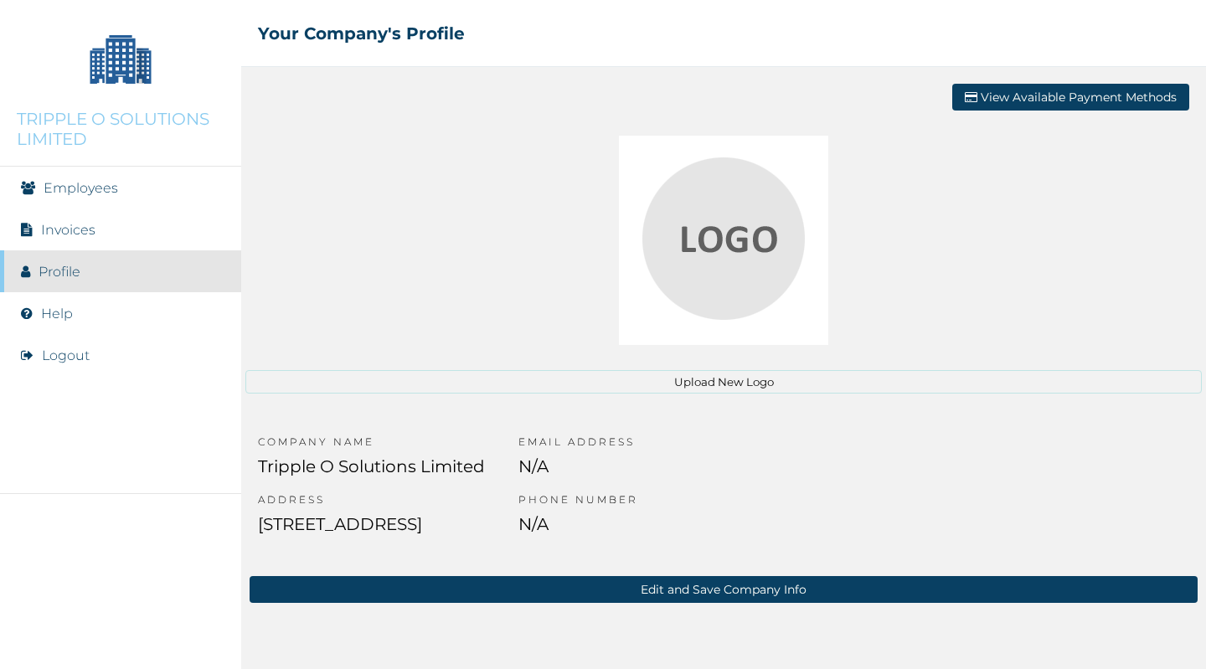
click at [112, 186] on link "Employees" at bounding box center [81, 188] width 75 height 16
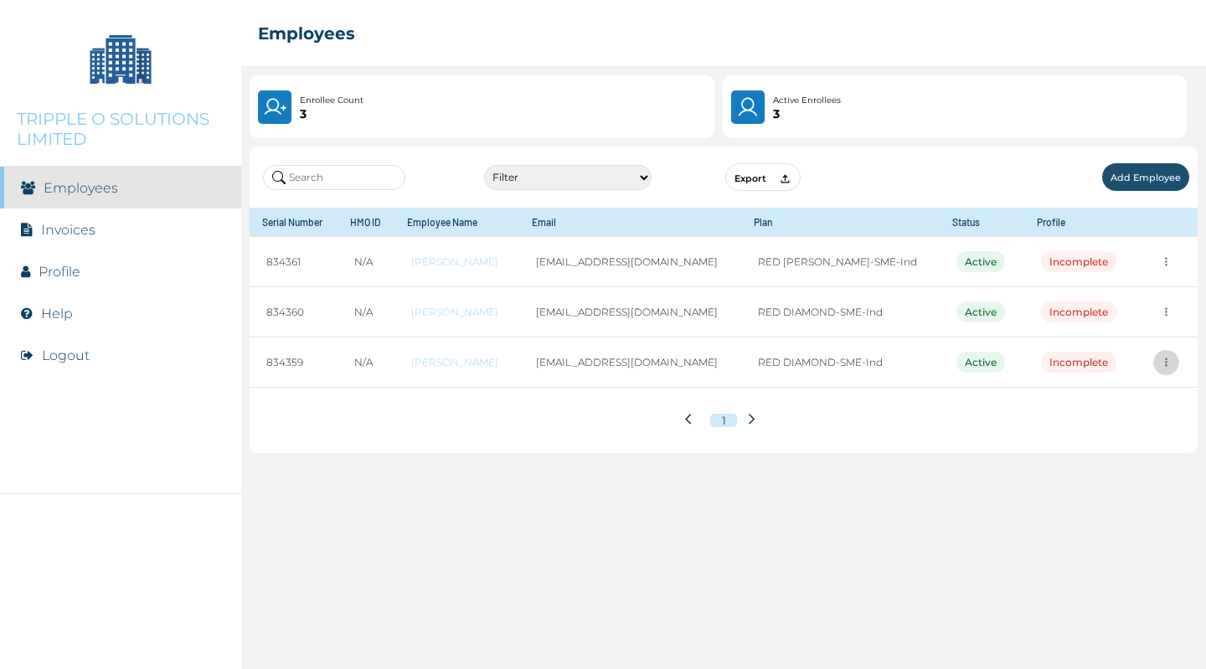
click at [1161, 363] on icon "more" at bounding box center [1166, 362] width 13 height 13
click at [1161, 374] on div at bounding box center [603, 334] width 1206 height 669
click at [1165, 363] on icon "more" at bounding box center [1166, 362] width 3 height 8
click at [1059, 375] on div at bounding box center [603, 334] width 1206 height 669
click at [1056, 374] on td "Incomplete" at bounding box center [1080, 362] width 112 height 50
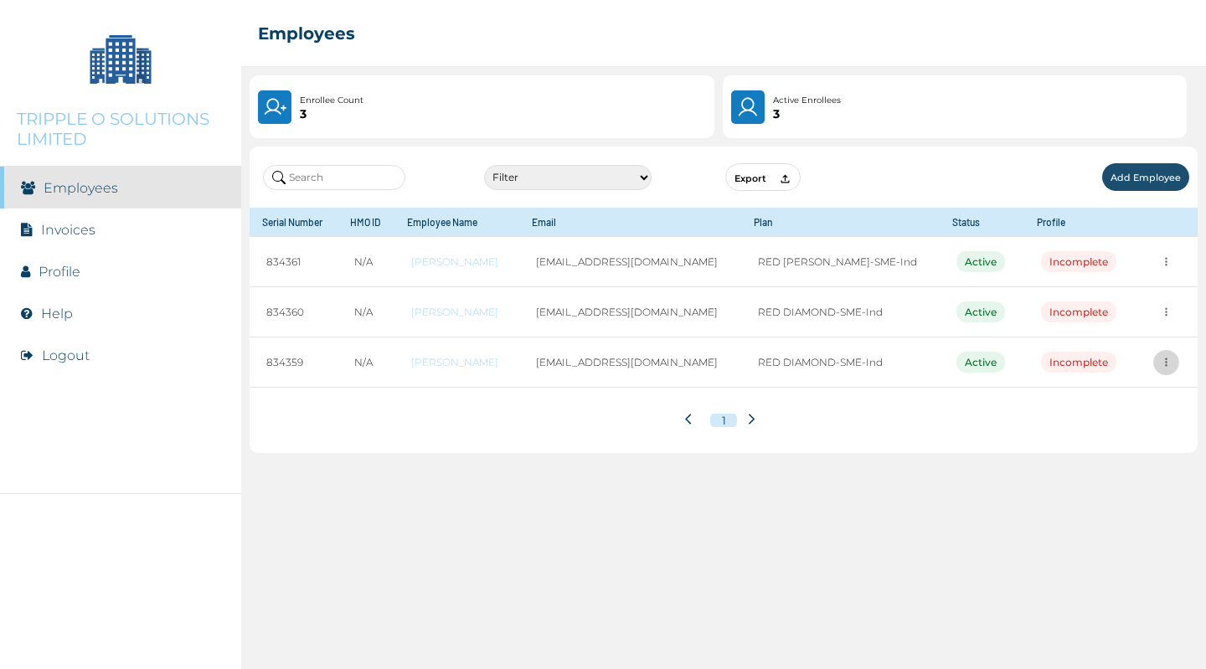
click at [1165, 363] on icon "more" at bounding box center [1166, 362] width 3 height 8
click at [1149, 394] on link "View Employee" at bounding box center [1128, 394] width 67 height 13
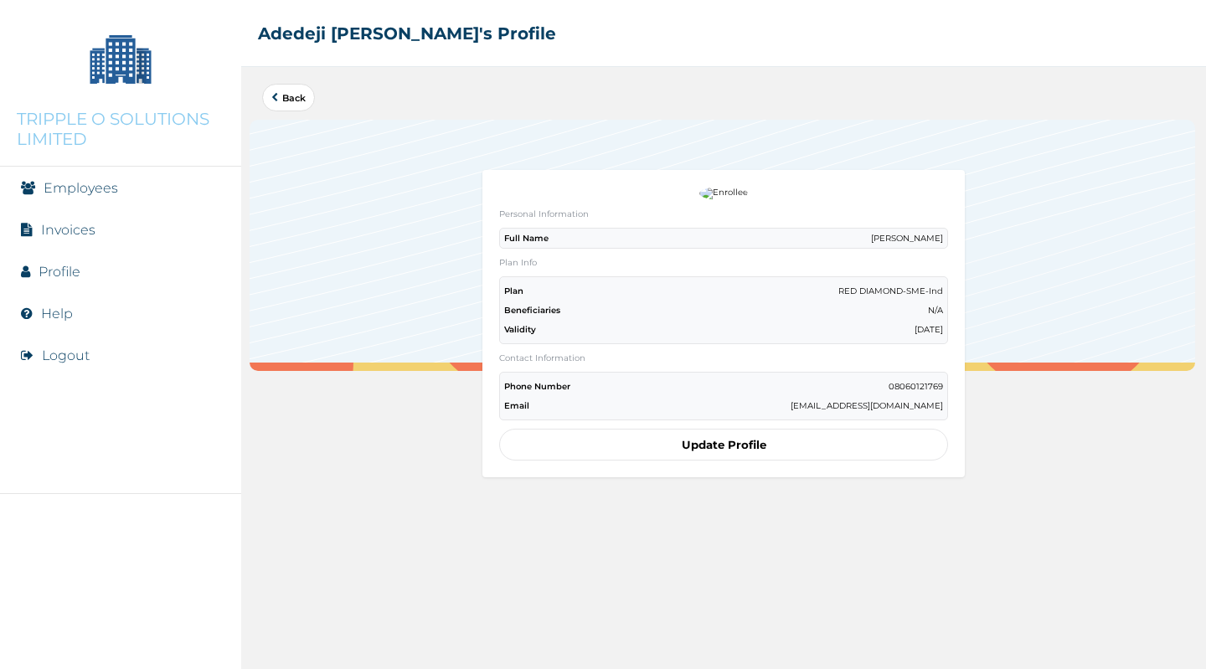
click at [883, 461] on button "Update Profile" at bounding box center [723, 445] width 449 height 32
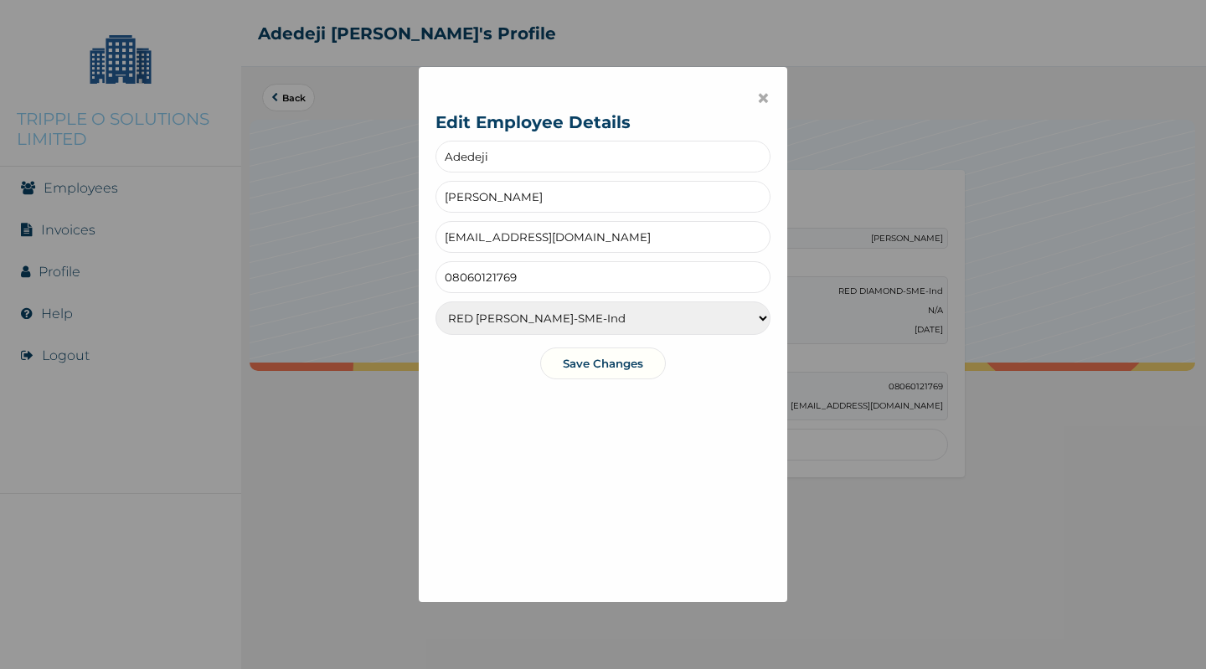
click at [579, 233] on input "user_b7a55b17@rel.hm" at bounding box center [602, 237] width 335 height 32
type input "u"
type input "dejibus@gmail.com"
click at [578, 363] on button "Save Changes" at bounding box center [603, 364] width 126 height 32
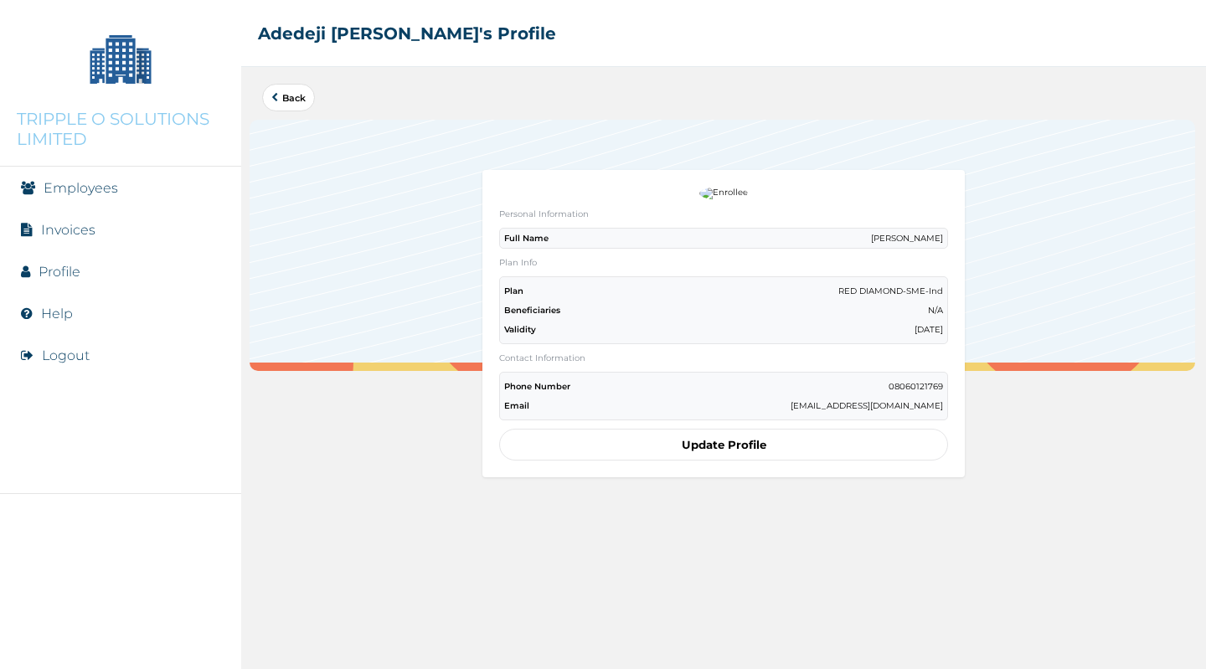
click at [662, 435] on button "Update Profile" at bounding box center [723, 445] width 449 height 32
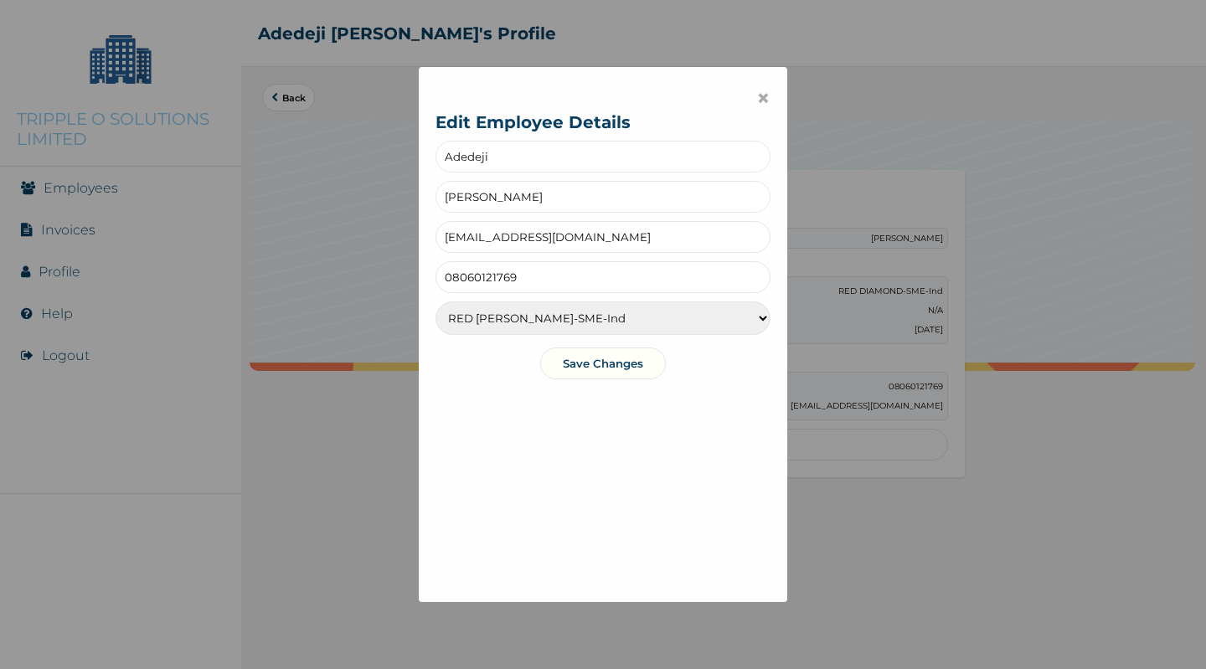
click at [558, 245] on input "user_b7a55b17@rel.hm" at bounding box center [602, 237] width 335 height 32
type input "dejibus@gmail.com"
click at [606, 364] on button "Save Changes" at bounding box center [603, 364] width 126 height 32
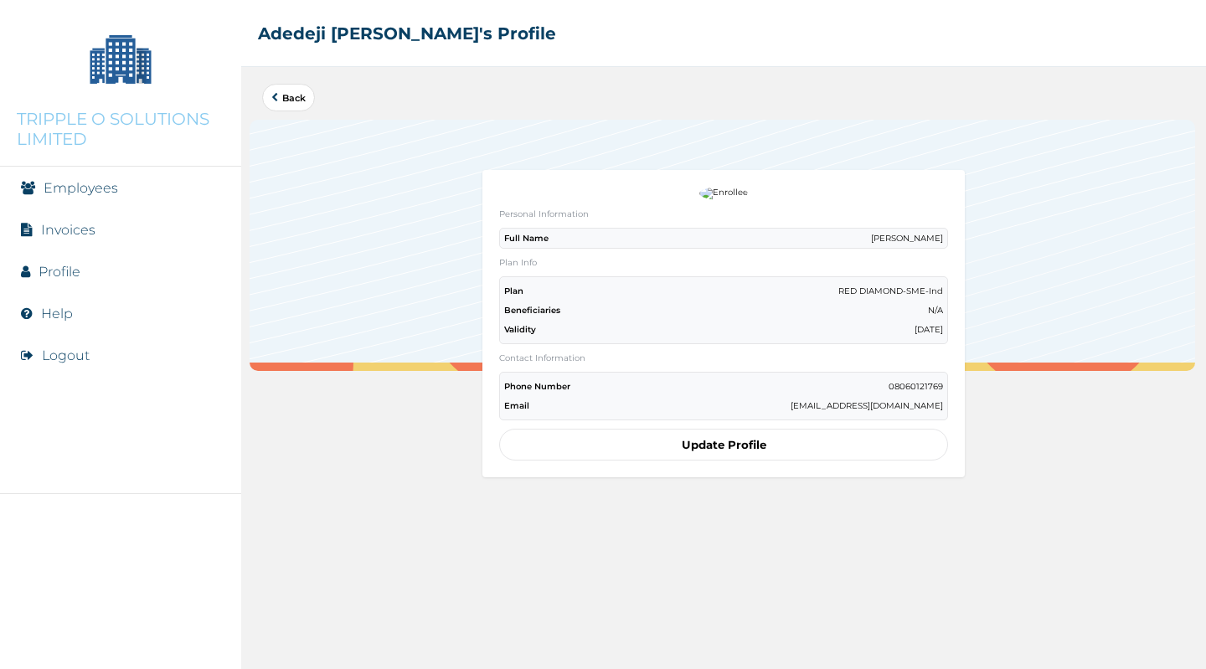
click at [661, 433] on button "Update Profile" at bounding box center [723, 445] width 449 height 32
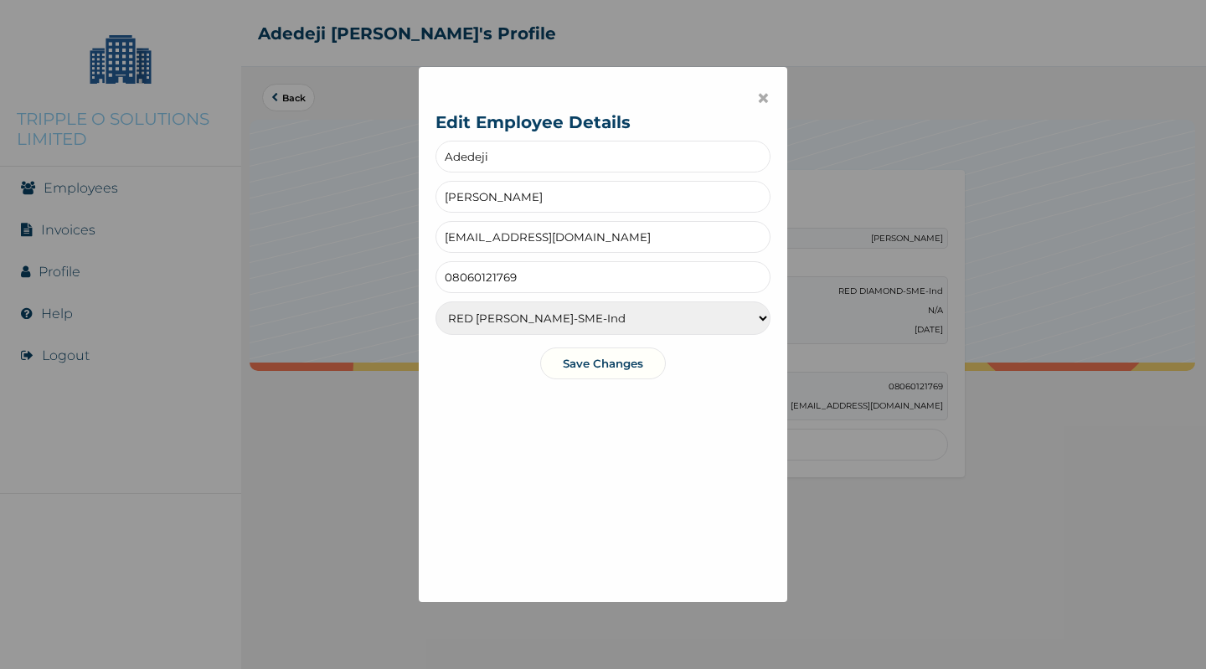
drag, startPoint x: 600, startPoint y: 236, endPoint x: 413, endPoint y: 222, distance: 188.1
click at [419, 222] on div "× Edit Employee Details Adedeji Opoola user_b7a55b17@rel.hm 08060121769 RED BER…" at bounding box center [603, 334] width 368 height 535
click at [743, 329] on select "RED BERYL-SME-Ind RED BERYL-SME-Fam ALEXANDRITE-SME-Ind ALEXANDRITE-SME-Fam DIA…" at bounding box center [602, 317] width 335 height 33
click at [504, 248] on input "dejibus" at bounding box center [602, 237] width 335 height 32
type input "deji@trippleosolutions.com"
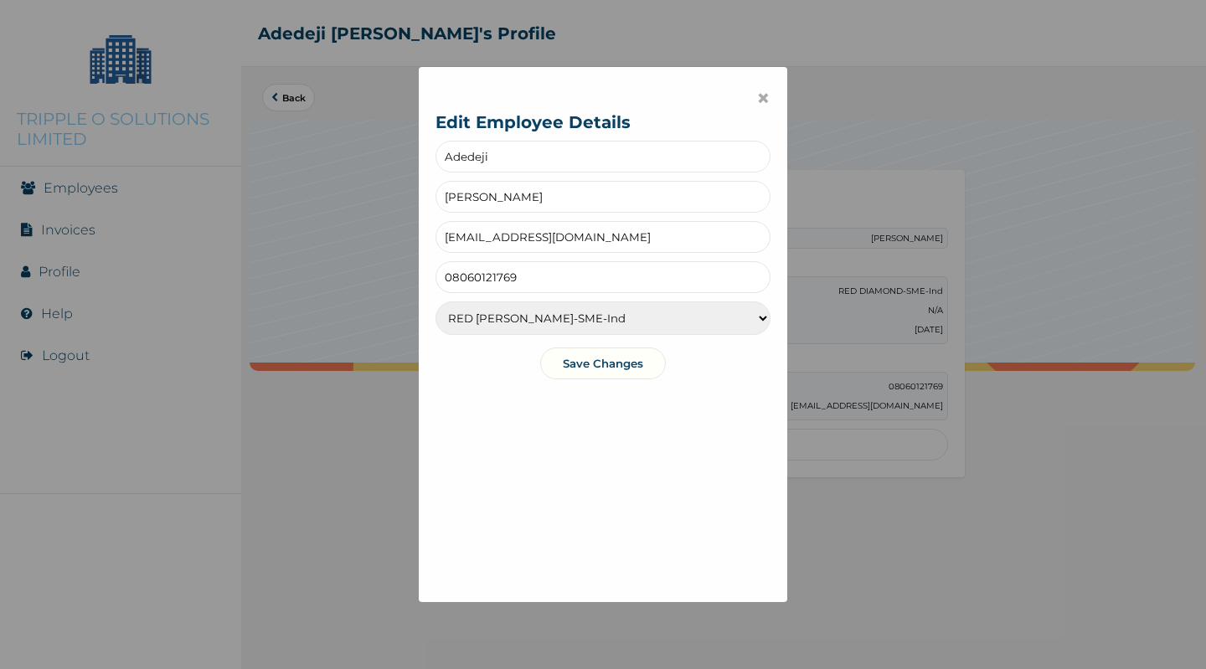
click at [591, 360] on button "Save Changes" at bounding box center [603, 364] width 126 height 32
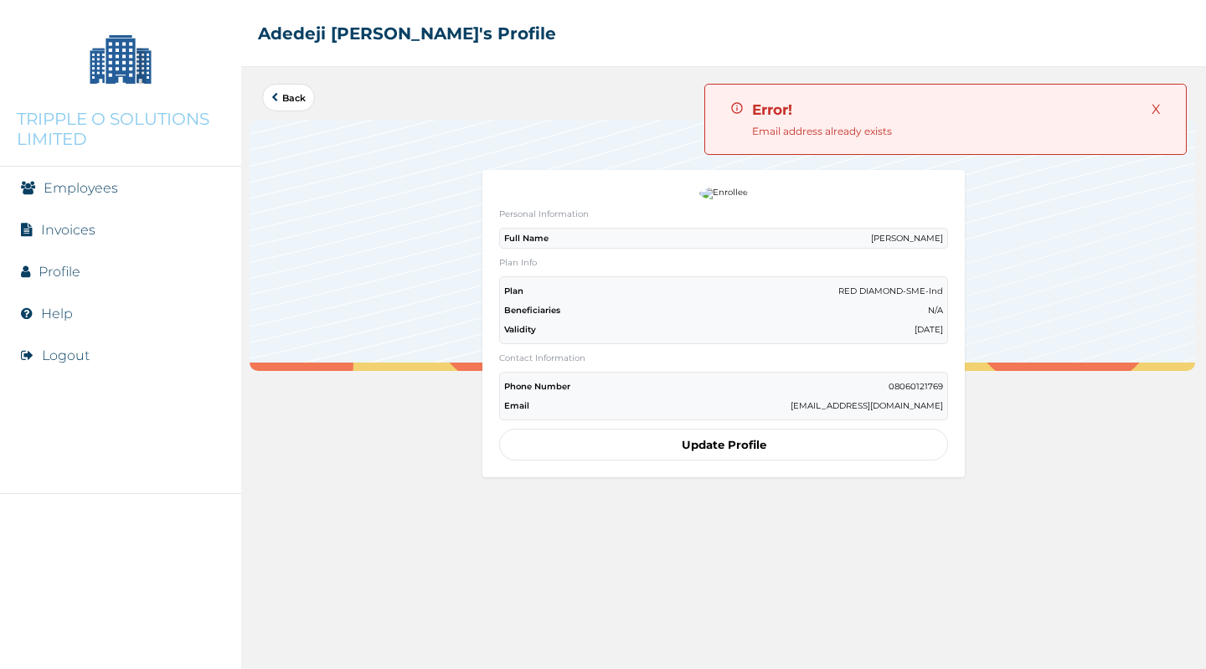
click at [749, 445] on button "Update Profile" at bounding box center [723, 445] width 449 height 32
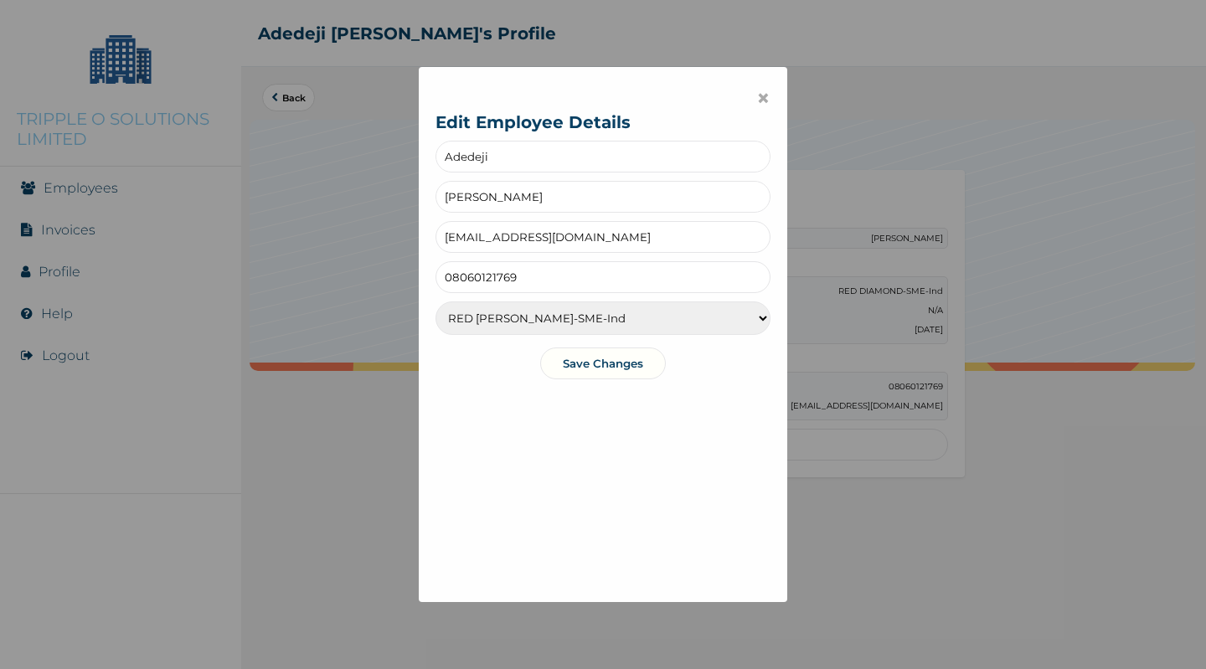
drag, startPoint x: 621, startPoint y: 235, endPoint x: 440, endPoint y: 234, distance: 180.9
click at [440, 234] on input "user_b7a55b17@rel.hm" at bounding box center [602, 237] width 335 height 32
click at [827, 455] on div "× Edit Employee Details Adedeji Opoola user_b7a55b17@rel.hm 08060121769 RED BER…" at bounding box center [603, 334] width 1206 height 669
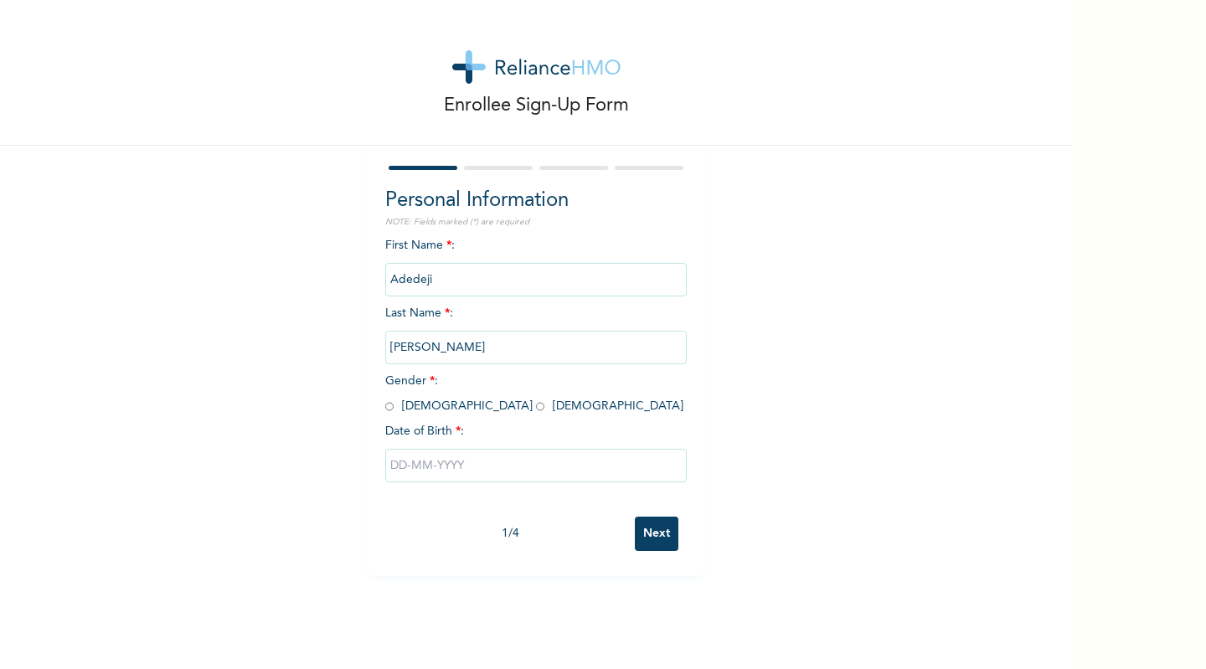
click at [385, 409] on input "radio" at bounding box center [389, 407] width 8 height 16
radio input "true"
click at [392, 471] on input "text" at bounding box center [535, 465] width 301 height 33
select select "8"
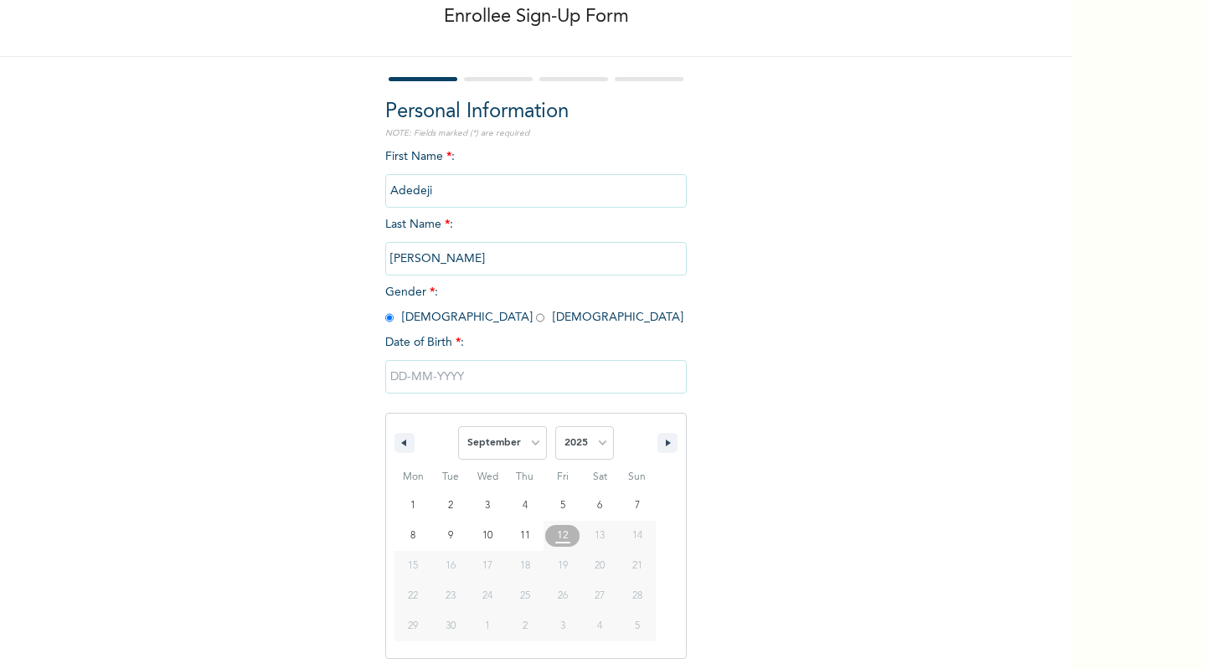
scroll to position [92, 0]
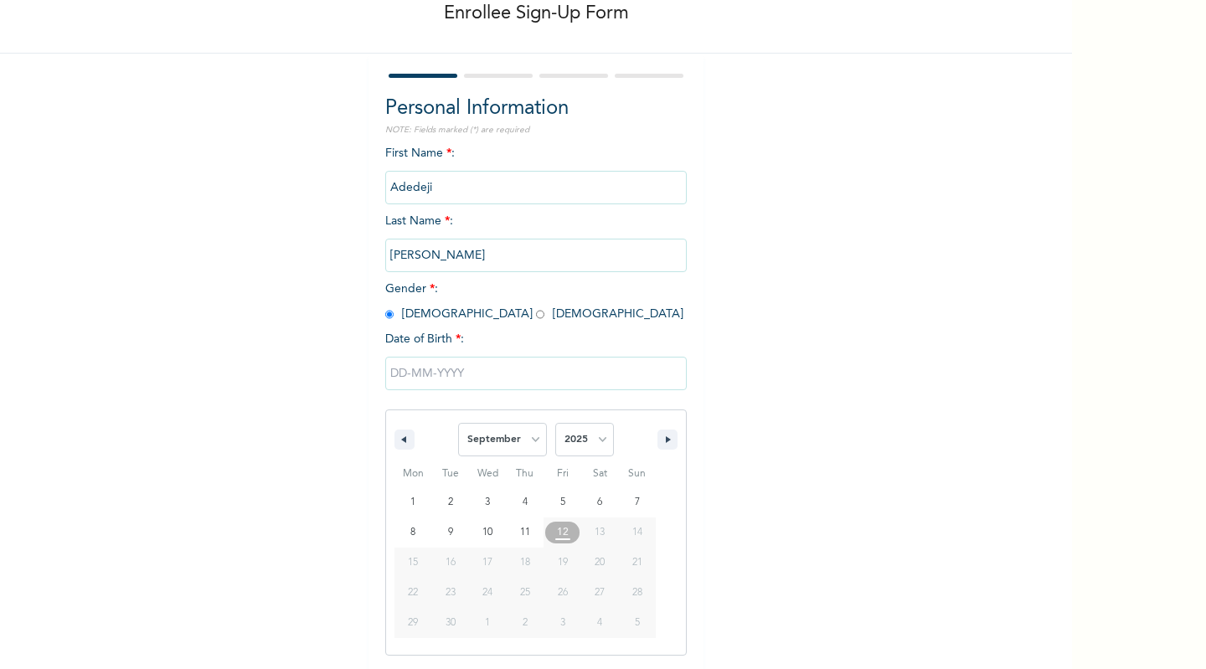
click at [579, 431] on select "2025 2024 2023 2022 2021 2020 2019 2018 2017 2016 2015 2014 2013 2012 2011 2010…" at bounding box center [584, 439] width 59 height 33
select select "1989"
click at [555, 424] on select "2025 2024 2023 2022 2021 2020 2019 2018 2017 2016 2015 2014 2013 2012 2011 2010…" at bounding box center [584, 439] width 59 height 33
click at [518, 449] on select "January February March April May June July August September October November De…" at bounding box center [502, 439] width 89 height 33
select select "4"
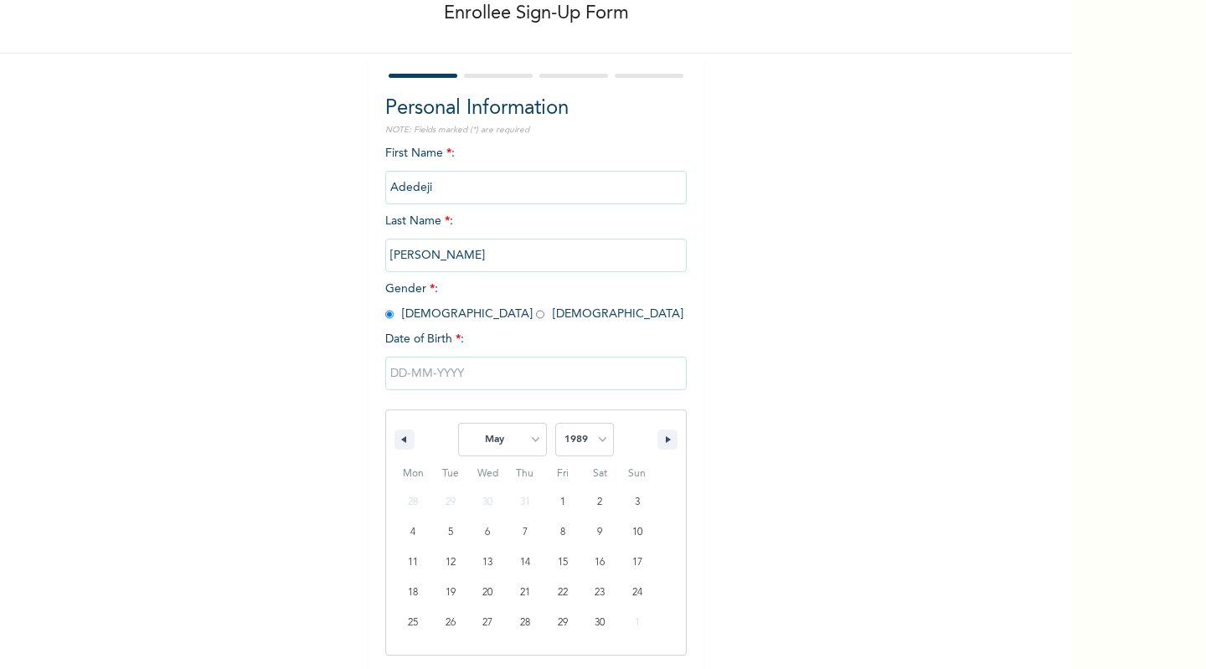
click at [458, 424] on select "January February March April May June July August September October November De…" at bounding box center [502, 439] width 89 height 33
type input "[DATE]"
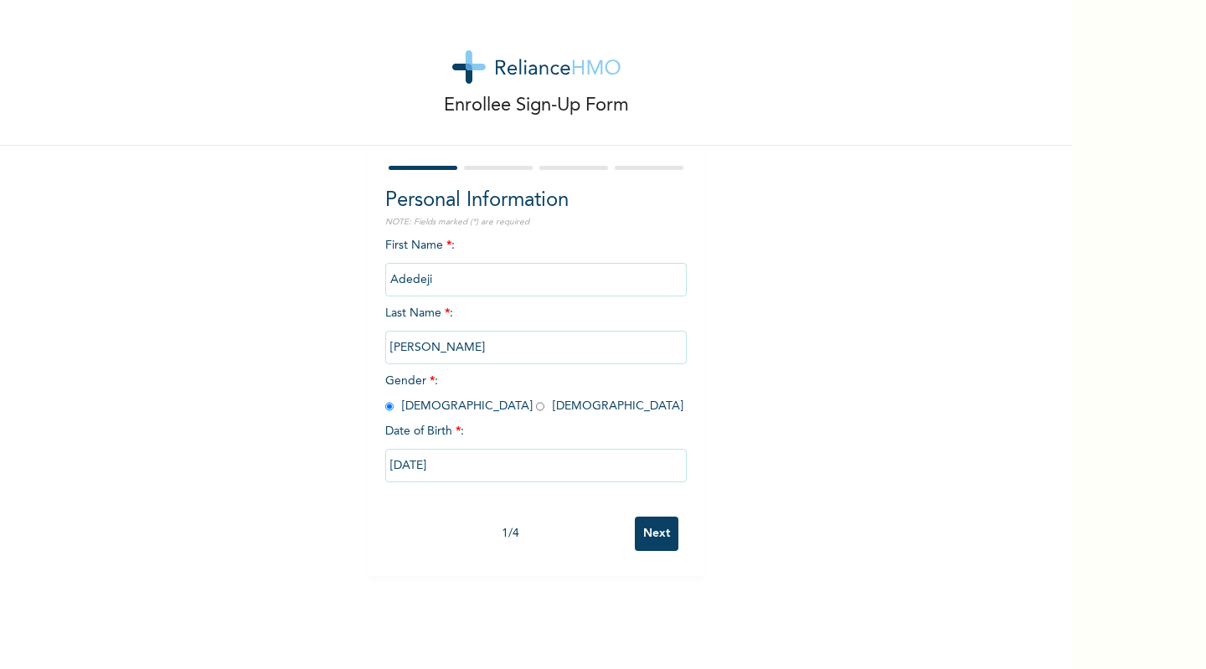
click at [646, 528] on input "Next" at bounding box center [657, 534] width 44 height 34
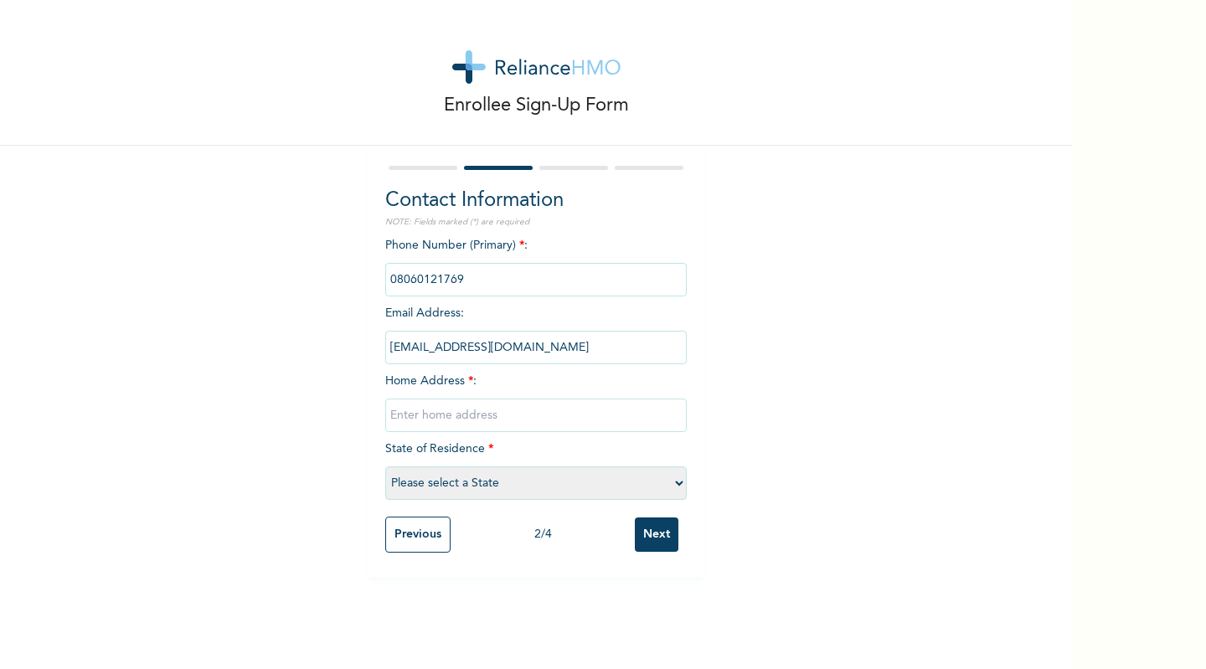
click at [567, 411] on input "text" at bounding box center [535, 415] width 301 height 33
type input "Alcove homes, [STREET_ADDRESS],"
select select "25"
click at [651, 538] on input "Next" at bounding box center [657, 535] width 44 height 34
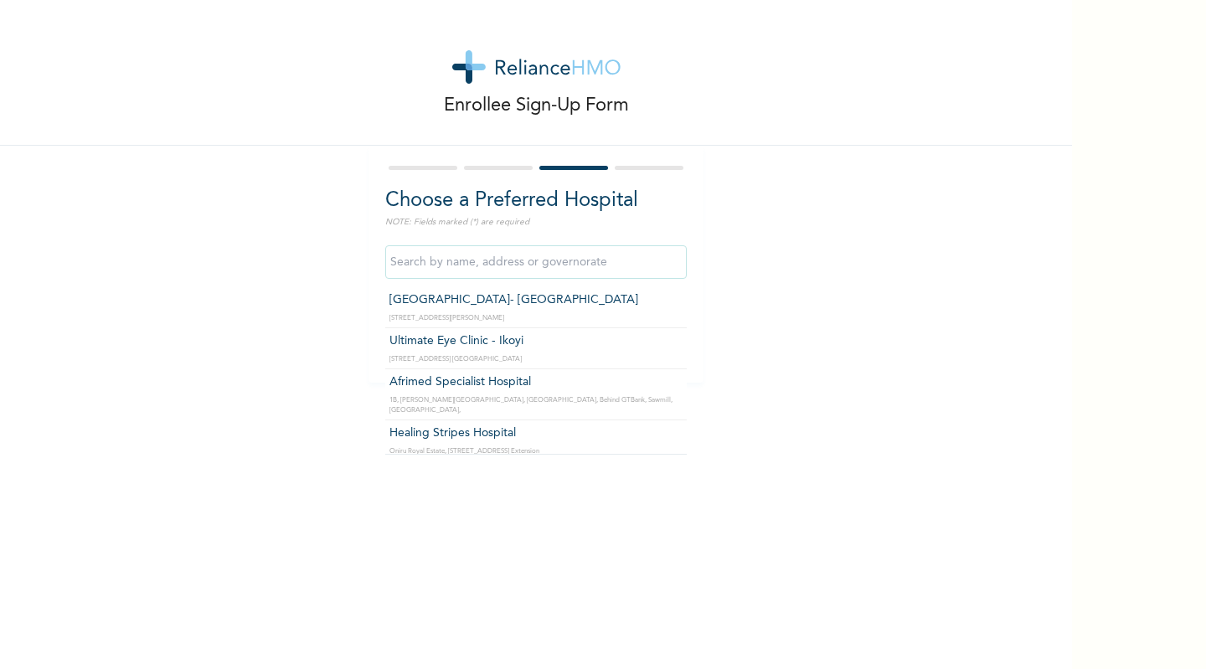
click at [613, 256] on input "text" at bounding box center [535, 261] width 301 height 33
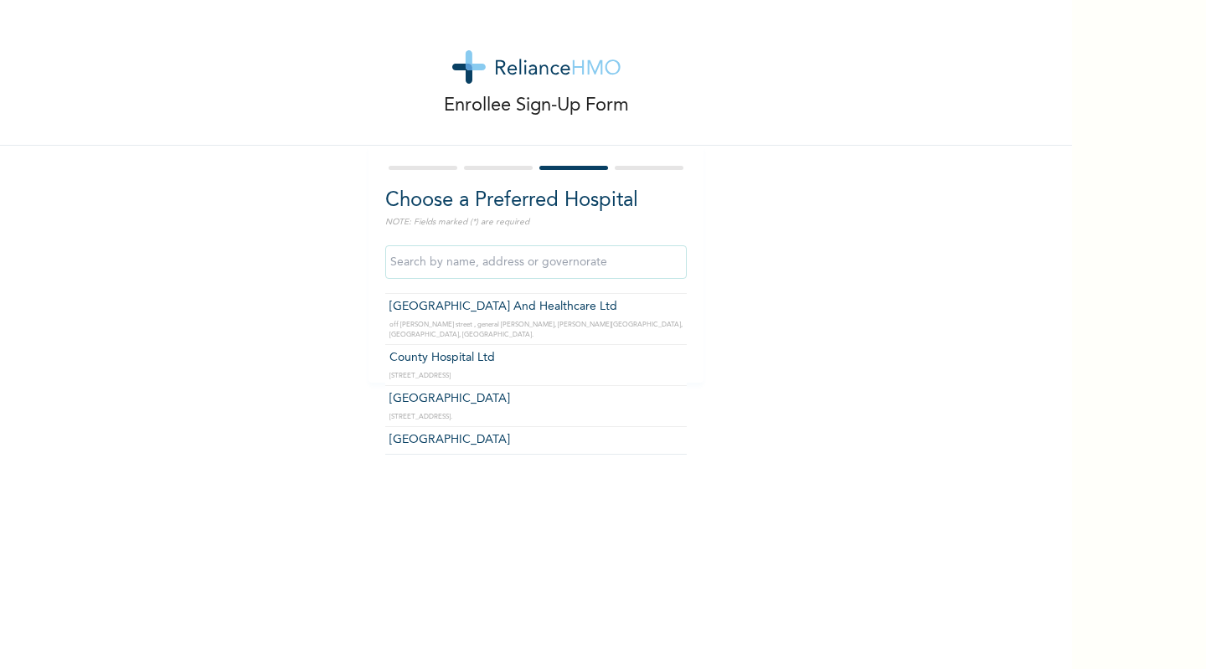
scroll to position [2911, 0]
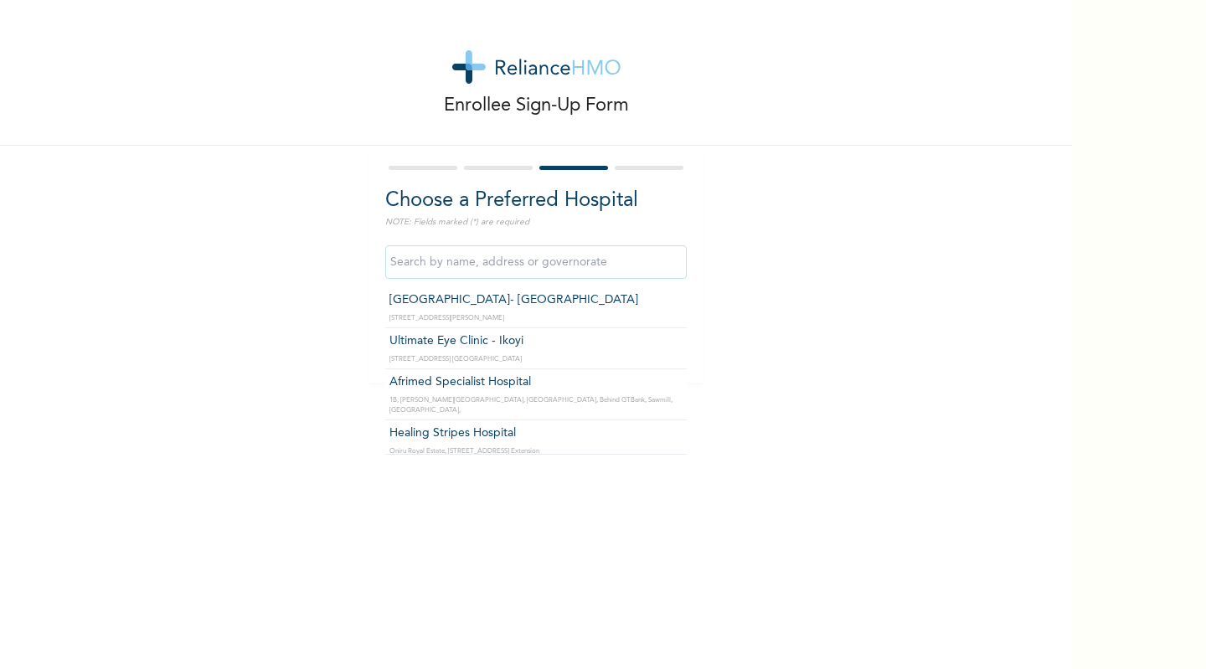
click at [530, 268] on input "text" at bounding box center [535, 261] width 301 height 33
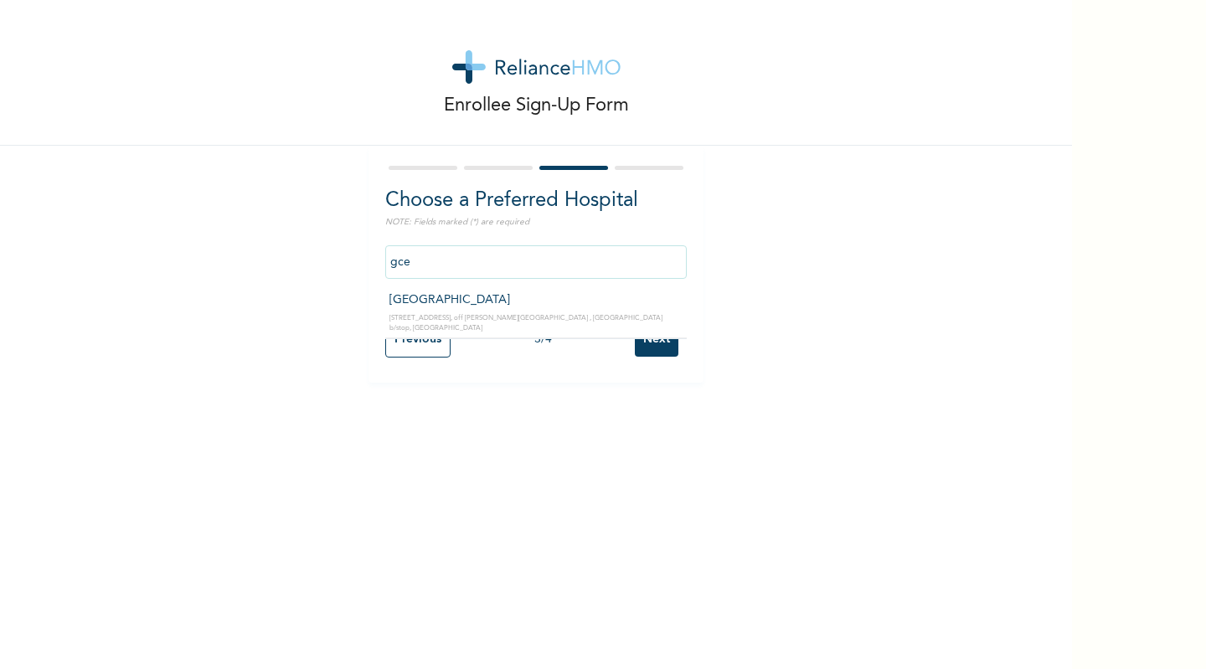
type input "[GEOGRAPHIC_DATA]"
click at [646, 337] on input "Next" at bounding box center [657, 339] width 44 height 34
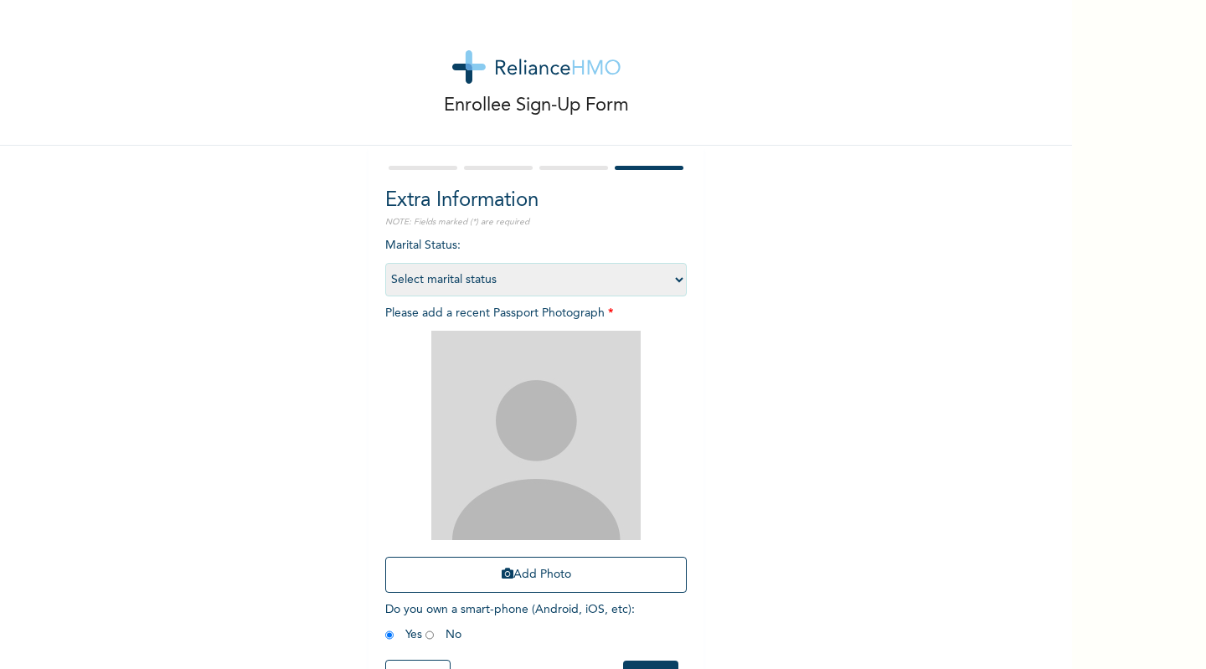
click at [654, 289] on select "Select marital status [DEMOGRAPHIC_DATA] Married [DEMOGRAPHIC_DATA] Widow/[DEMO…" at bounding box center [535, 279] width 301 height 33
select select "1"
click at [385, 263] on select "Select marital status [DEMOGRAPHIC_DATA] Married [DEMOGRAPHIC_DATA] Widow/[DEMO…" at bounding box center [535, 279] width 301 height 33
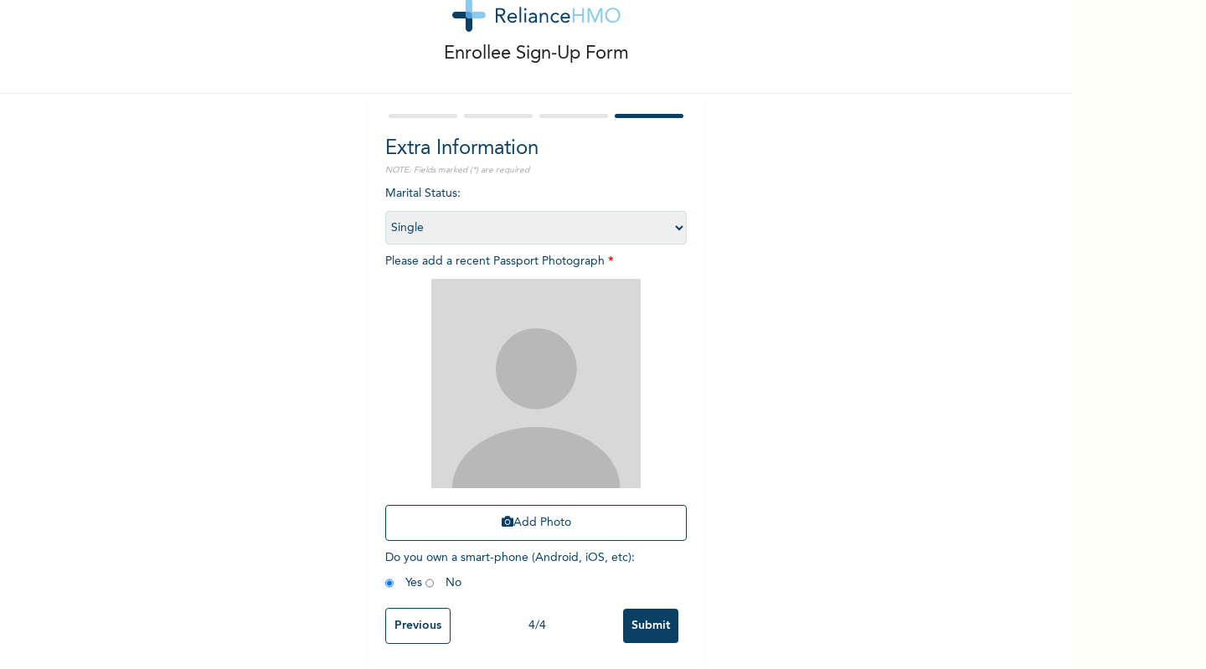
scroll to position [60, 0]
click at [563, 507] on button "Add Photo" at bounding box center [535, 523] width 301 height 36
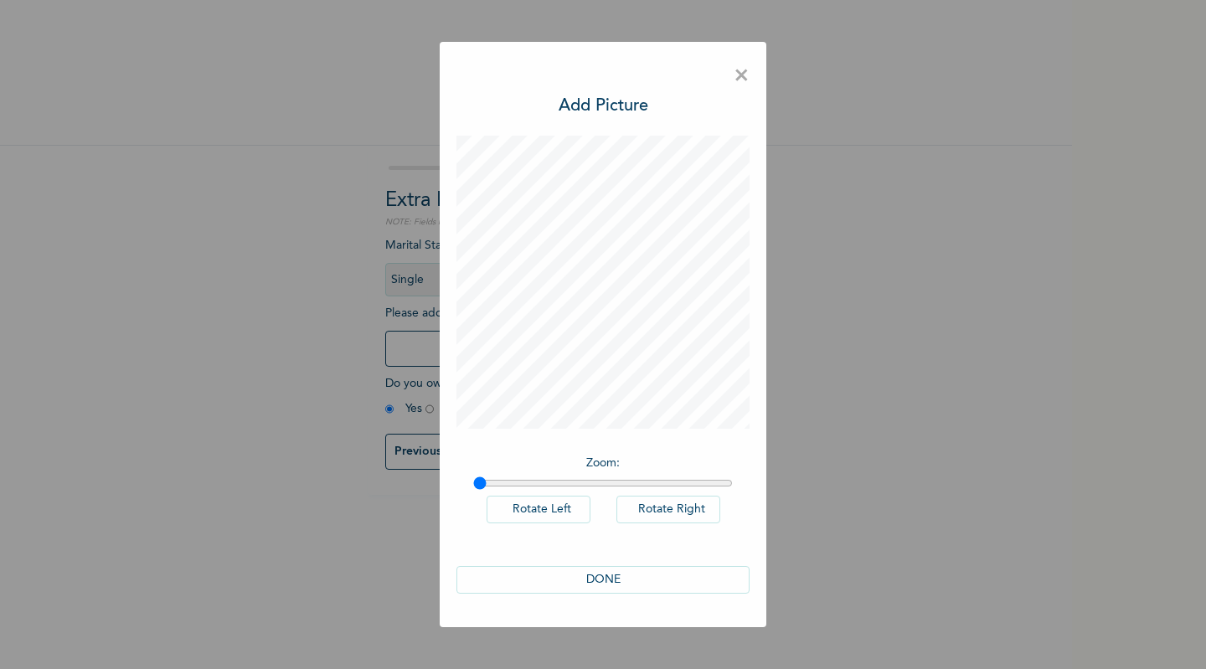
scroll to position [0, 0]
click at [589, 579] on button "DONE" at bounding box center [602, 580] width 293 height 28
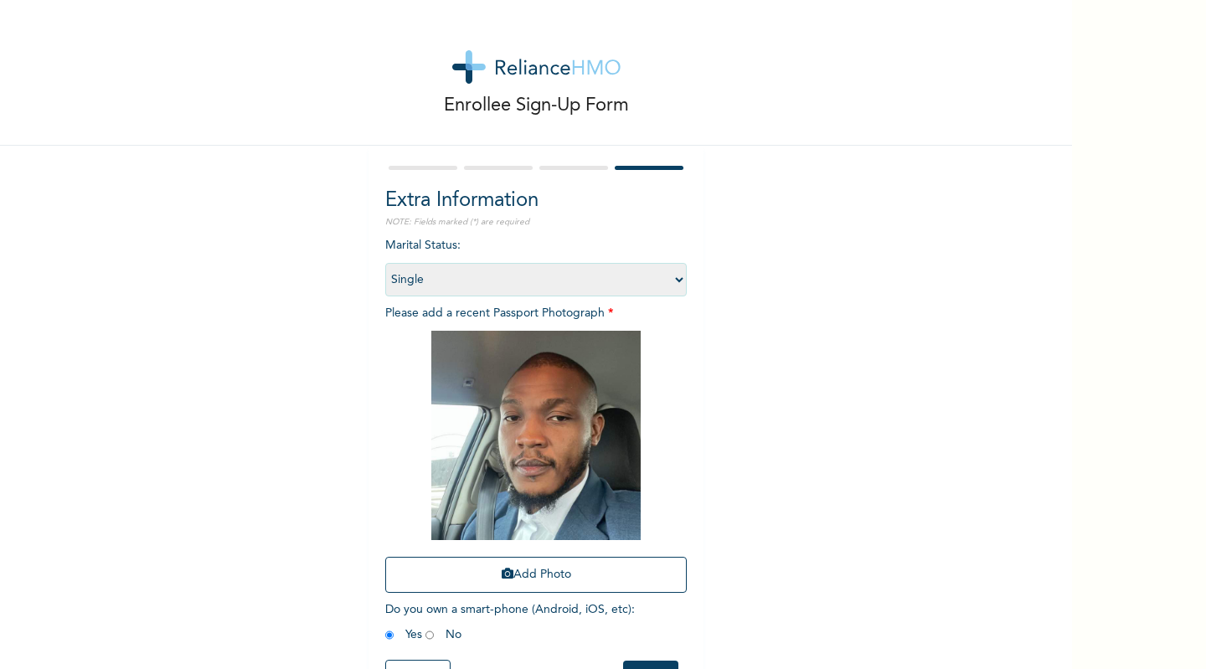
scroll to position [66, 0]
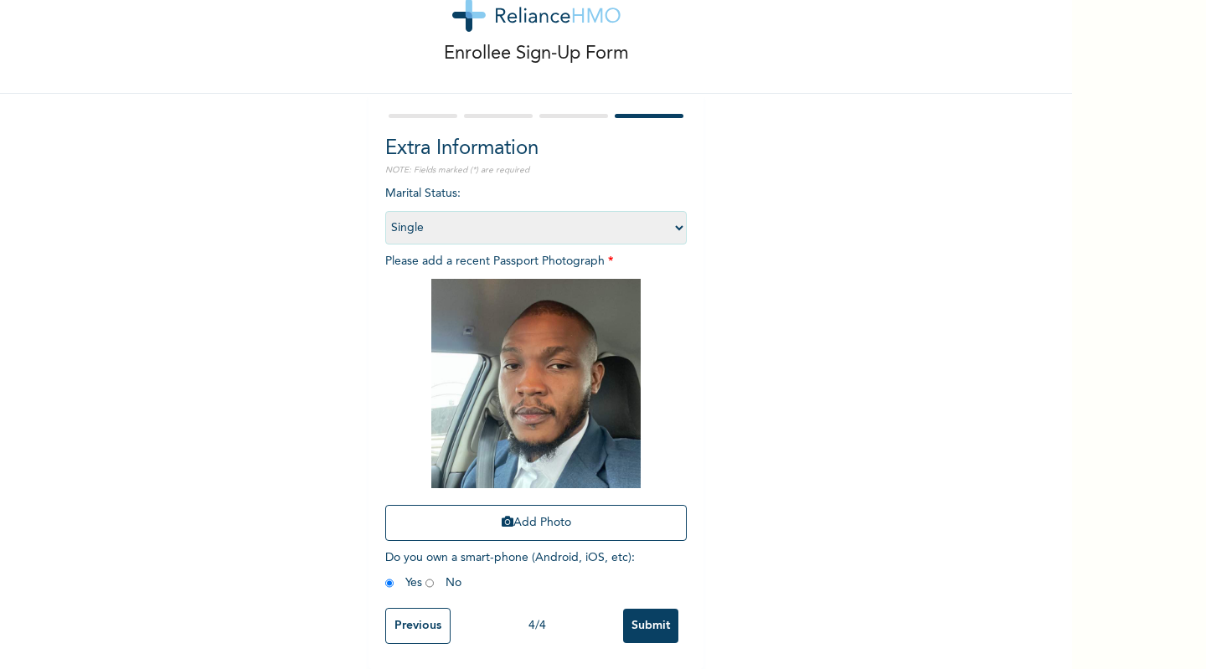
click at [633, 609] on input "Submit" at bounding box center [650, 626] width 55 height 34
